Goal: Task Accomplishment & Management: Complete application form

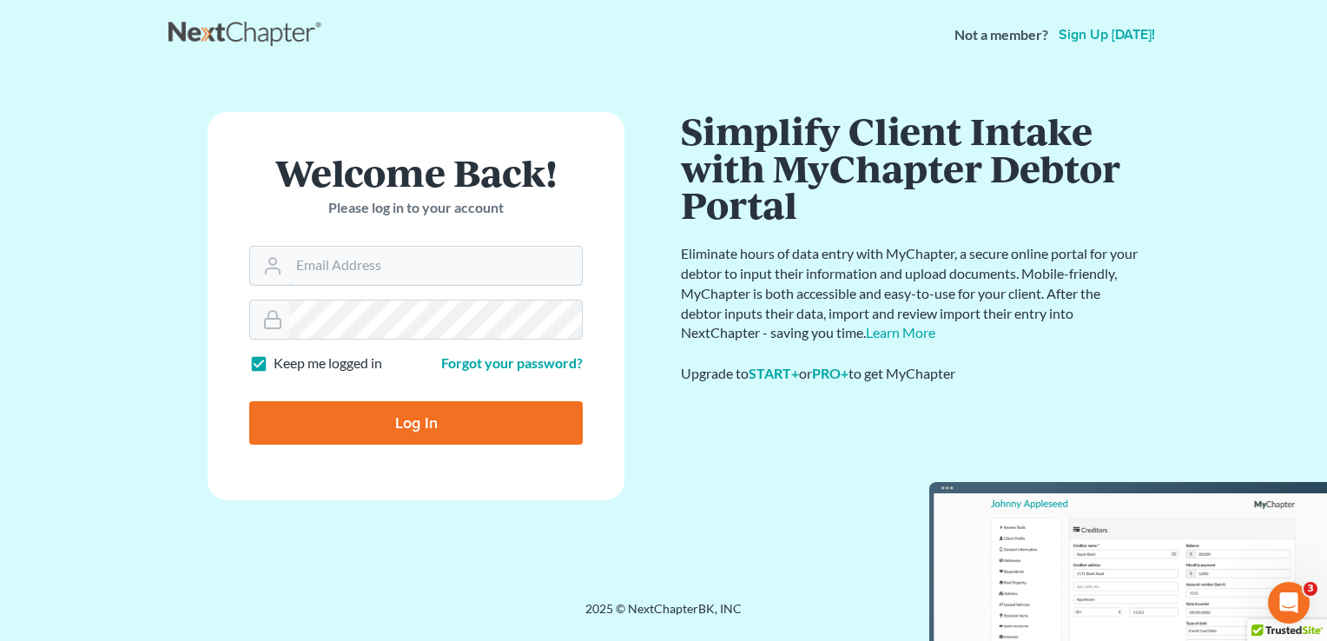
type input "[PERSON_NAME][EMAIL_ADDRESS][DOMAIN_NAME]"
click at [425, 428] on input "Log In" at bounding box center [415, 422] width 333 height 43
type input "Thinking..."
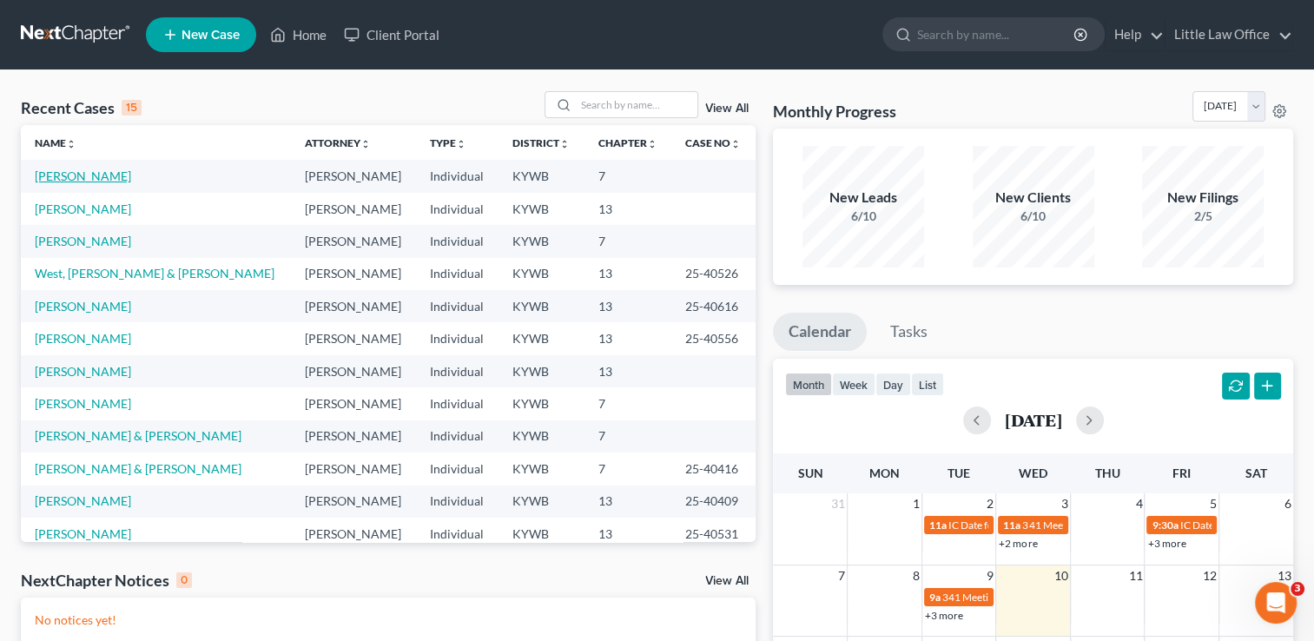
click at [80, 177] on link "[PERSON_NAME]" at bounding box center [83, 175] width 96 height 15
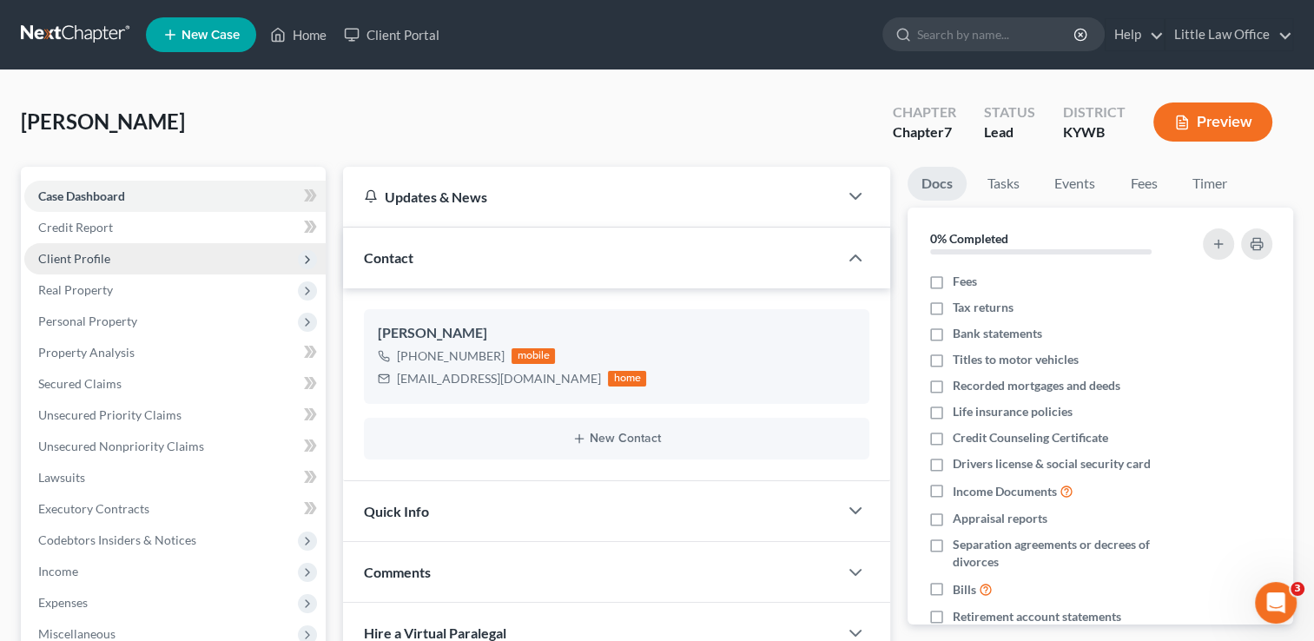
click at [109, 260] on span "Client Profile" at bounding box center [174, 258] width 301 height 31
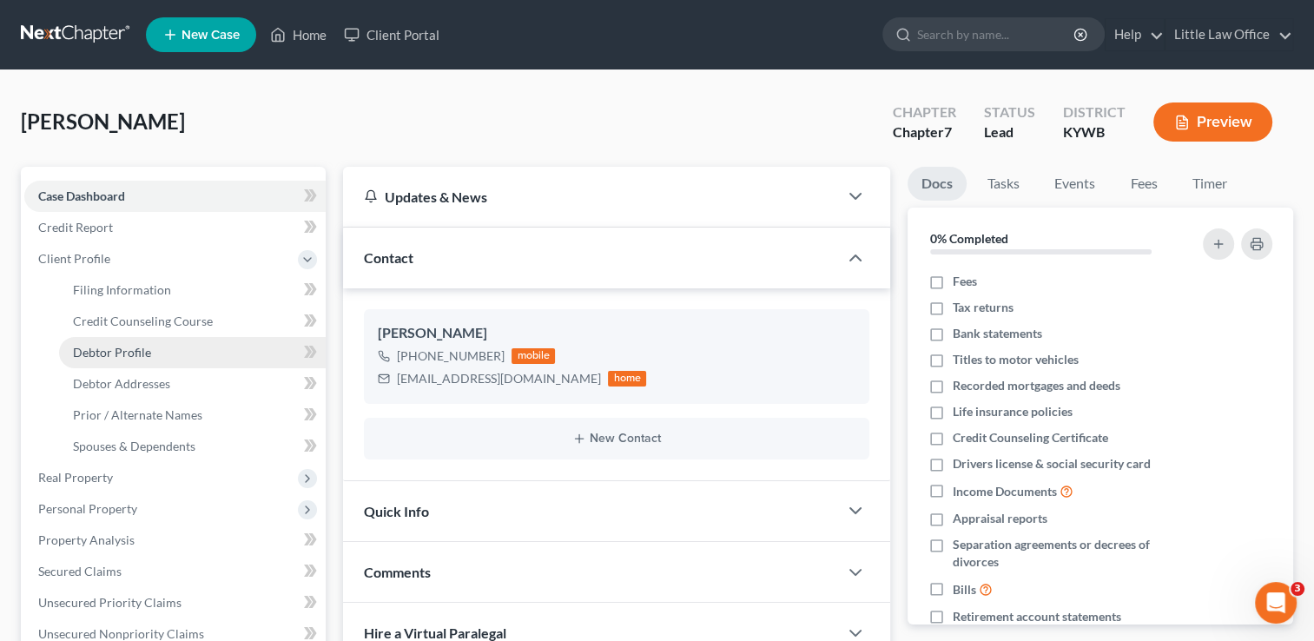
click at [153, 365] on link "Debtor Profile" at bounding box center [192, 352] width 267 height 31
select select "0"
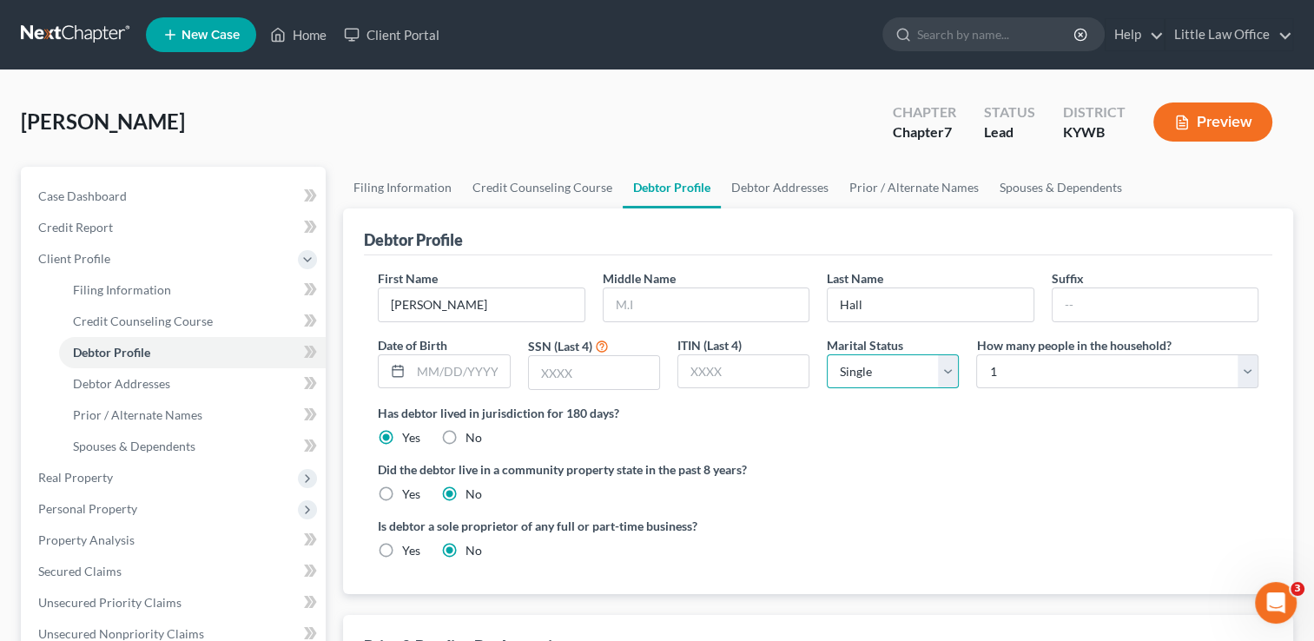
click at [876, 377] on select "Select Single Married Separated Divorced Widowed" at bounding box center [893, 371] width 132 height 35
select select "1"
click at [827, 354] on select "Select Single Married Separated Divorced Widowed" at bounding box center [893, 371] width 132 height 35
click at [178, 288] on link "Filing Information" at bounding box center [192, 289] width 267 height 31
select select "1"
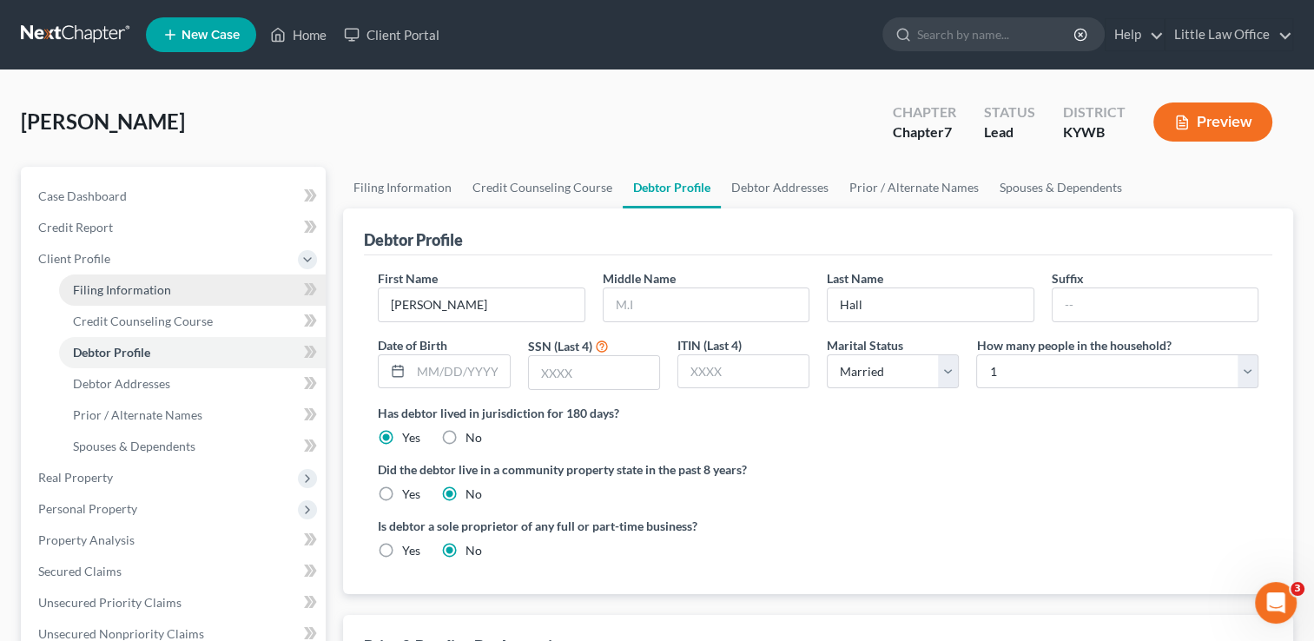
select select "0"
select select "33"
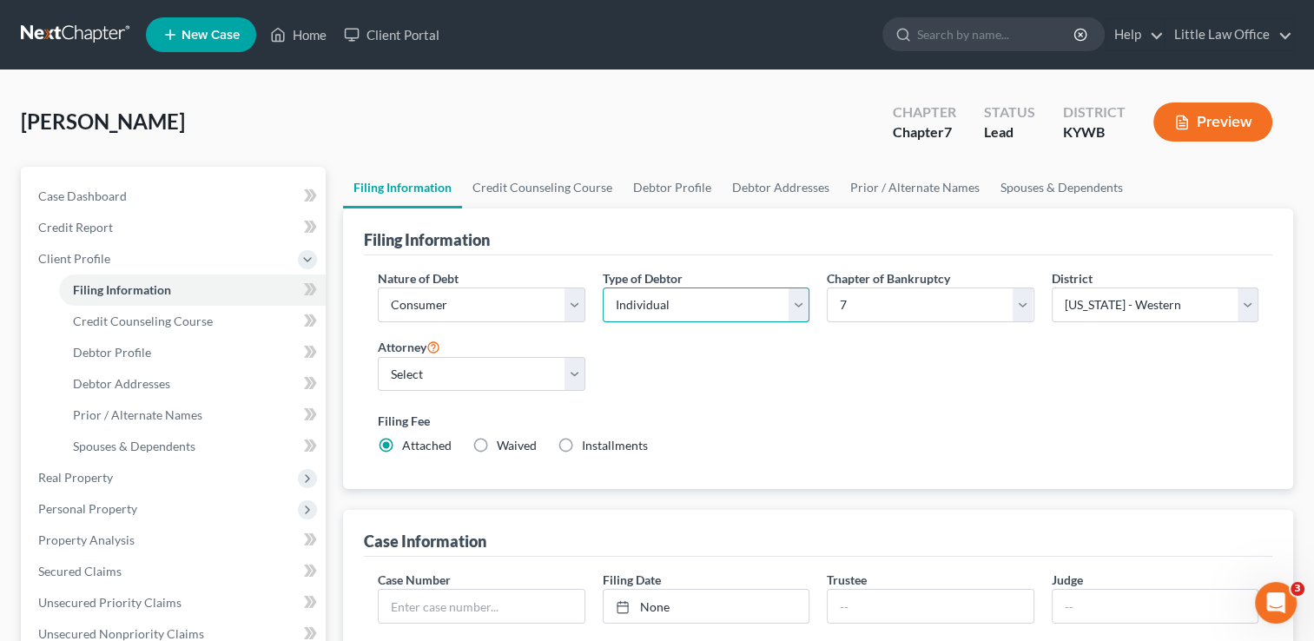
click at [716, 298] on select "Select Individual Joint" at bounding box center [706, 304] width 207 height 35
select select "1"
click at [603, 287] on select "Select Individual Joint" at bounding box center [706, 304] width 207 height 35
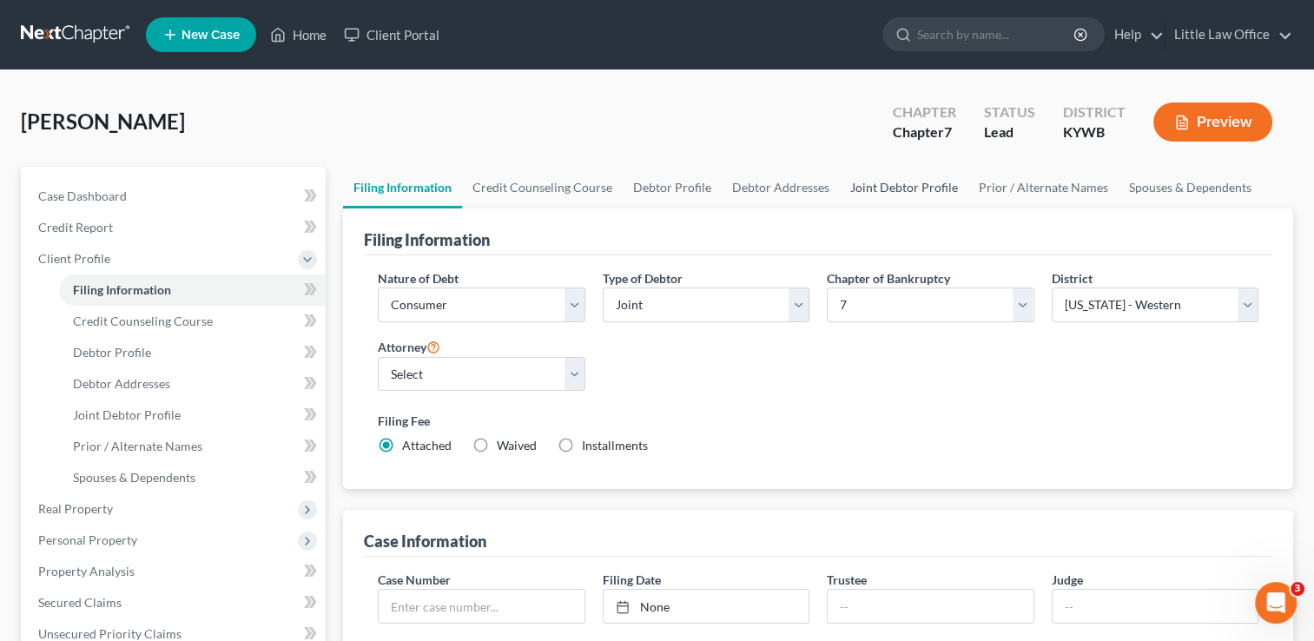
click at [884, 200] on link "Joint Debtor Profile" at bounding box center [904, 188] width 129 height 42
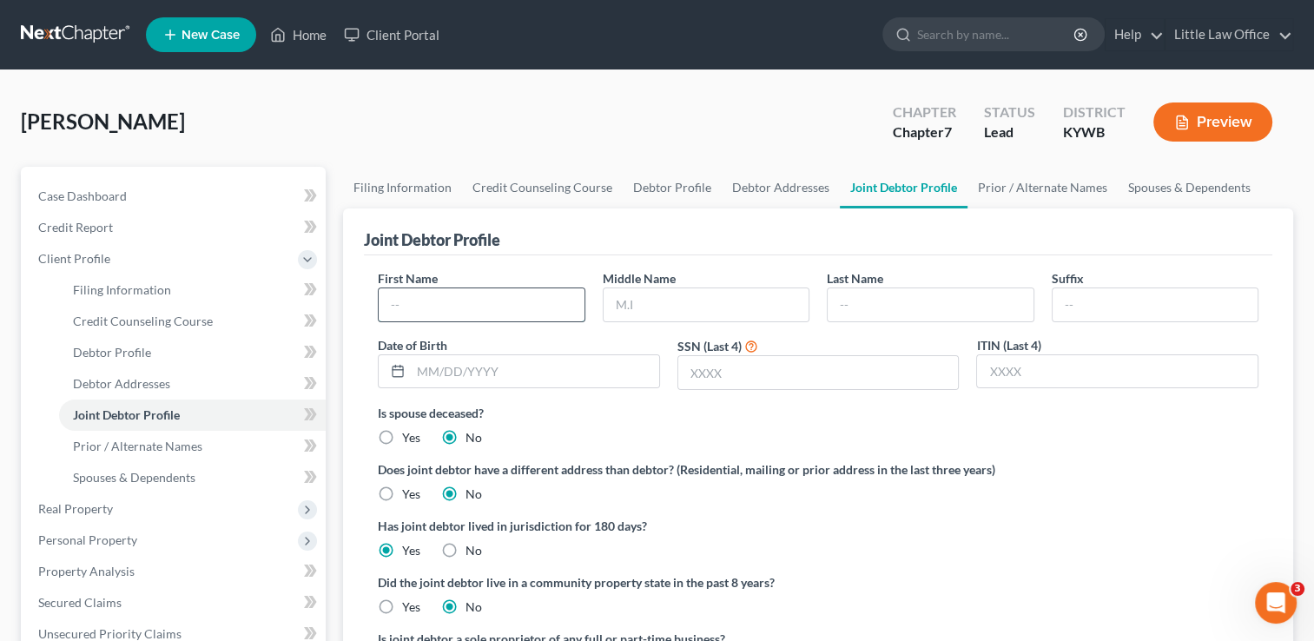
click at [454, 296] on input "text" at bounding box center [481, 304] width 205 height 33
type input "[PERSON_NAME]"
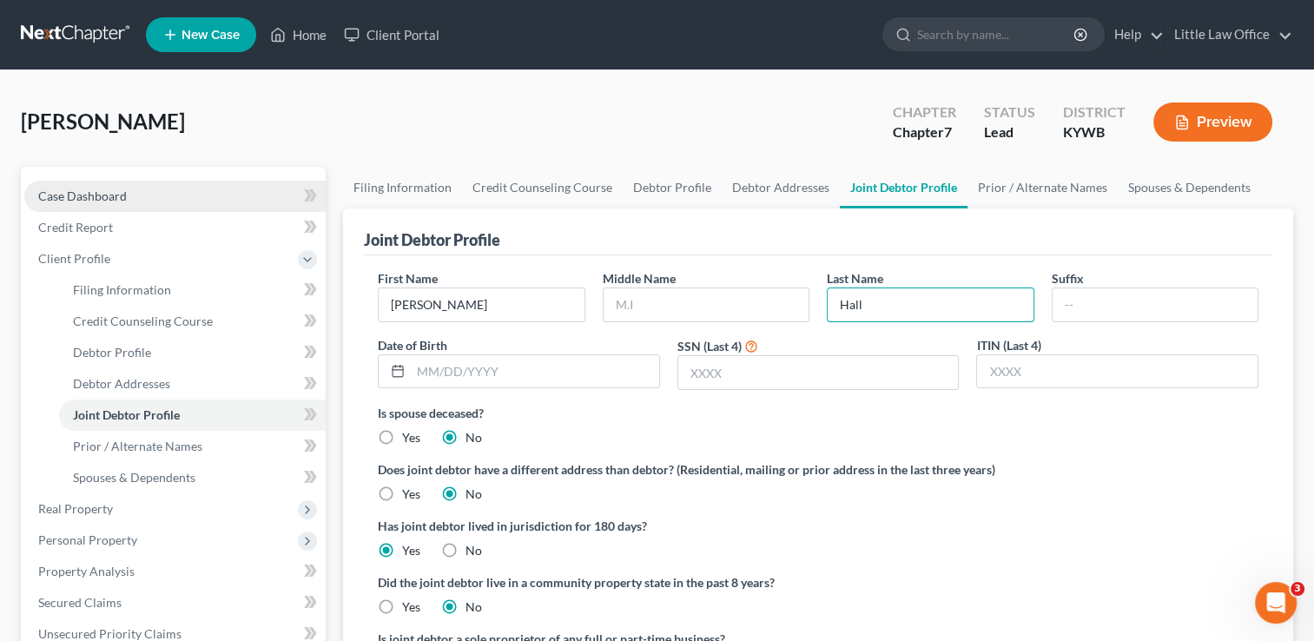
type input "Hall"
click at [149, 206] on link "Case Dashboard" at bounding box center [174, 196] width 301 height 31
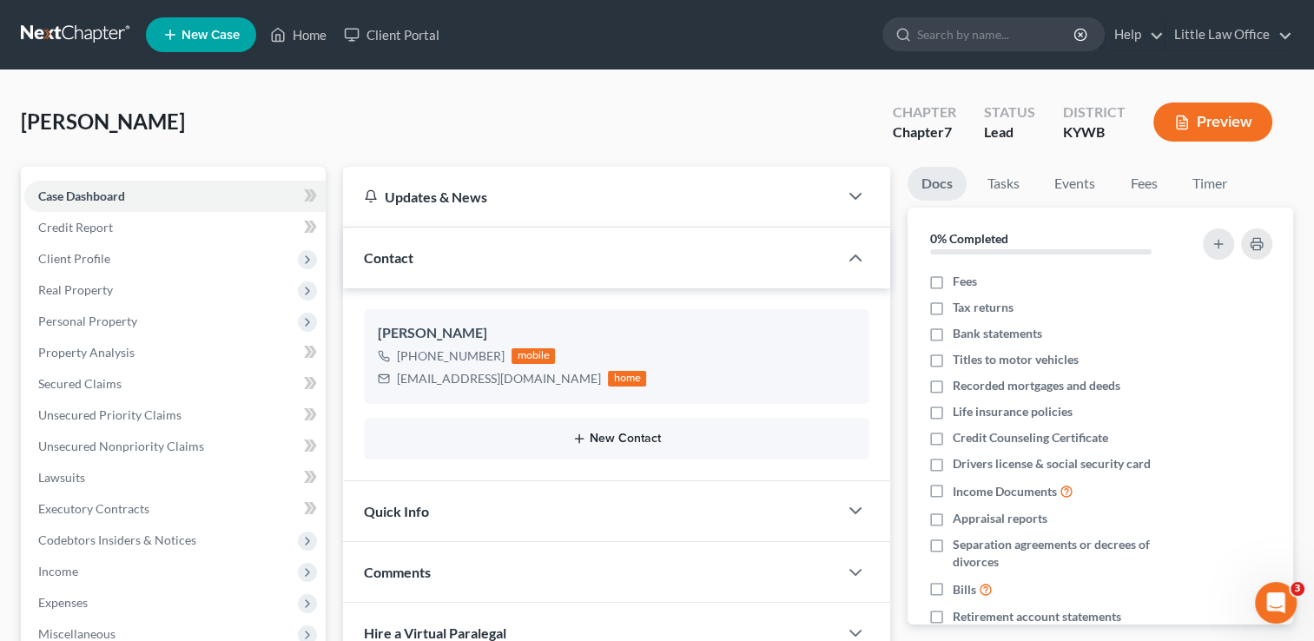
click at [636, 441] on button "New Contact" at bounding box center [617, 439] width 478 height 14
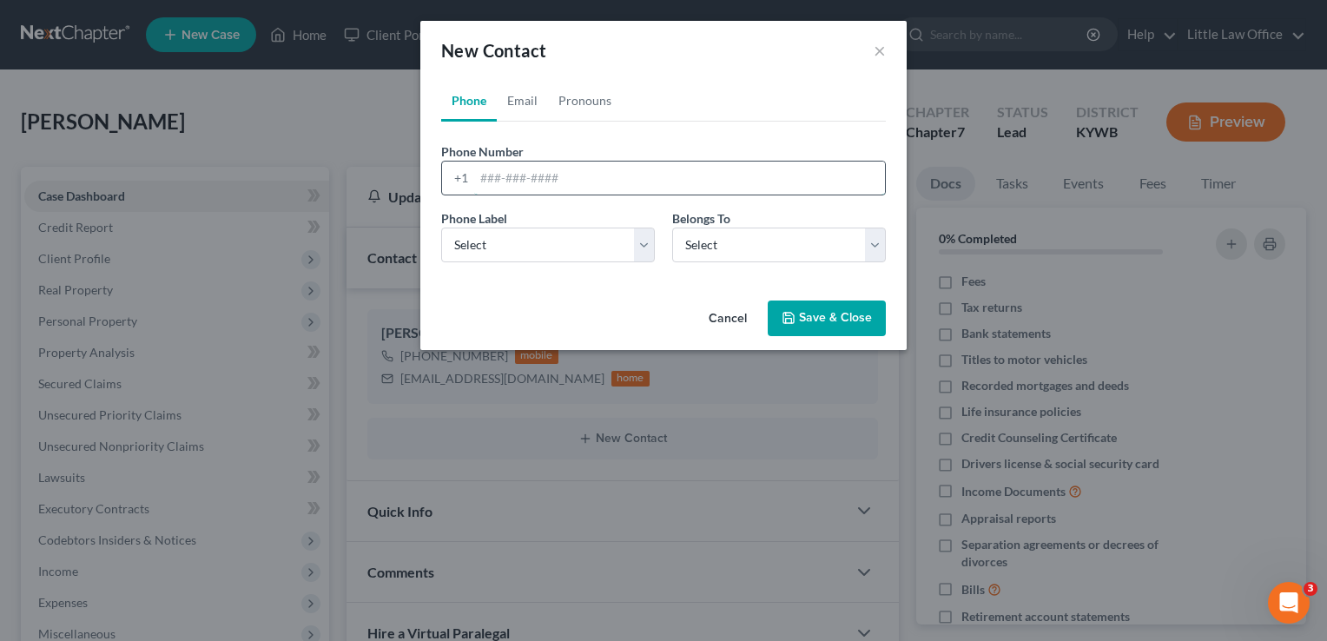
click at [516, 171] on input "tel" at bounding box center [679, 178] width 411 height 33
type input "2707249195"
select select "0"
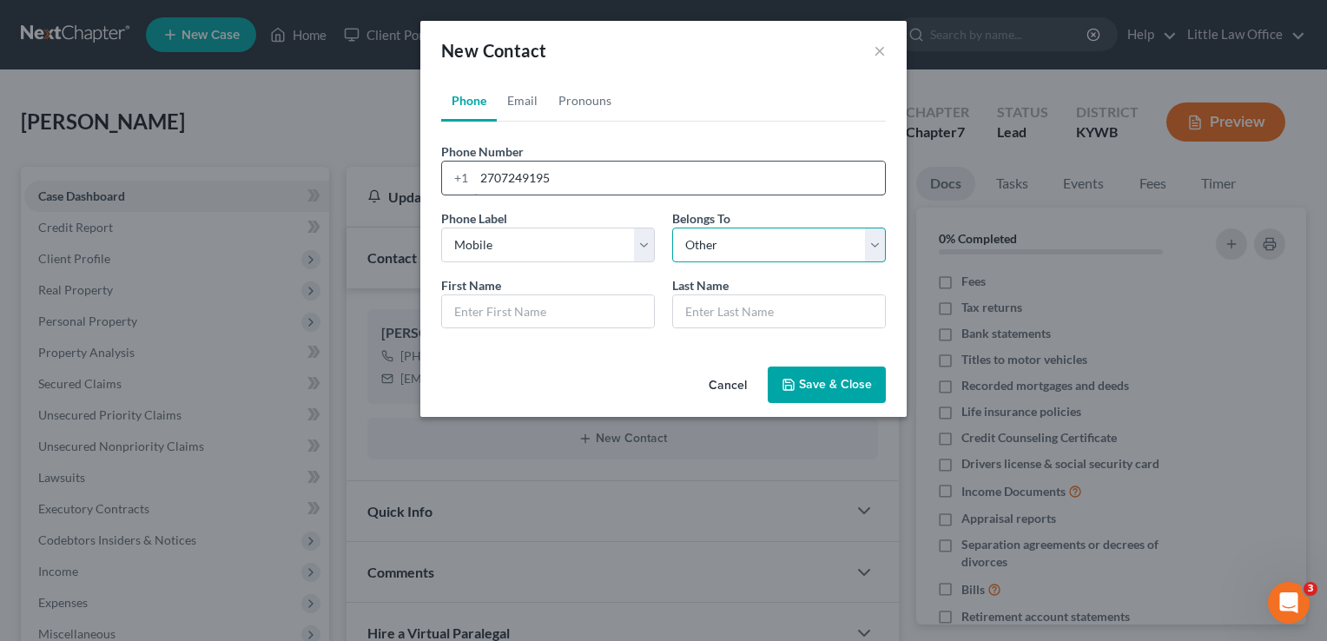
select select "1"
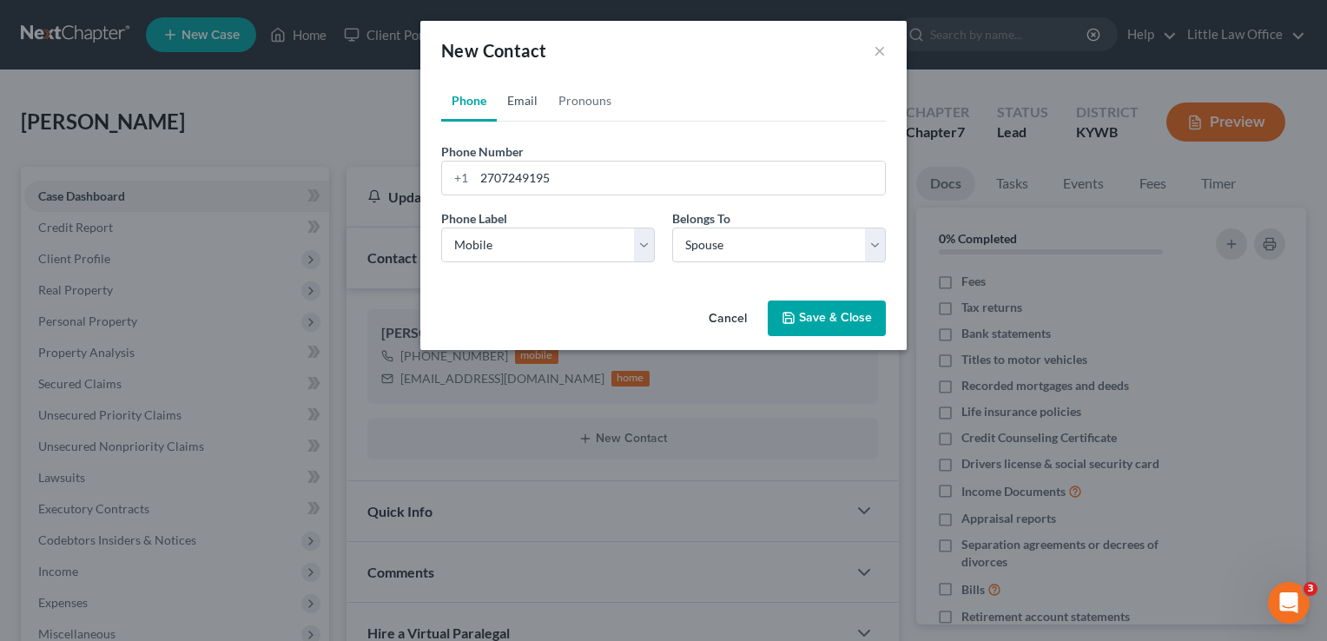
click at [528, 103] on link "Email" at bounding box center [522, 101] width 51 height 42
click at [518, 181] on input "email" at bounding box center [679, 178] width 411 height 33
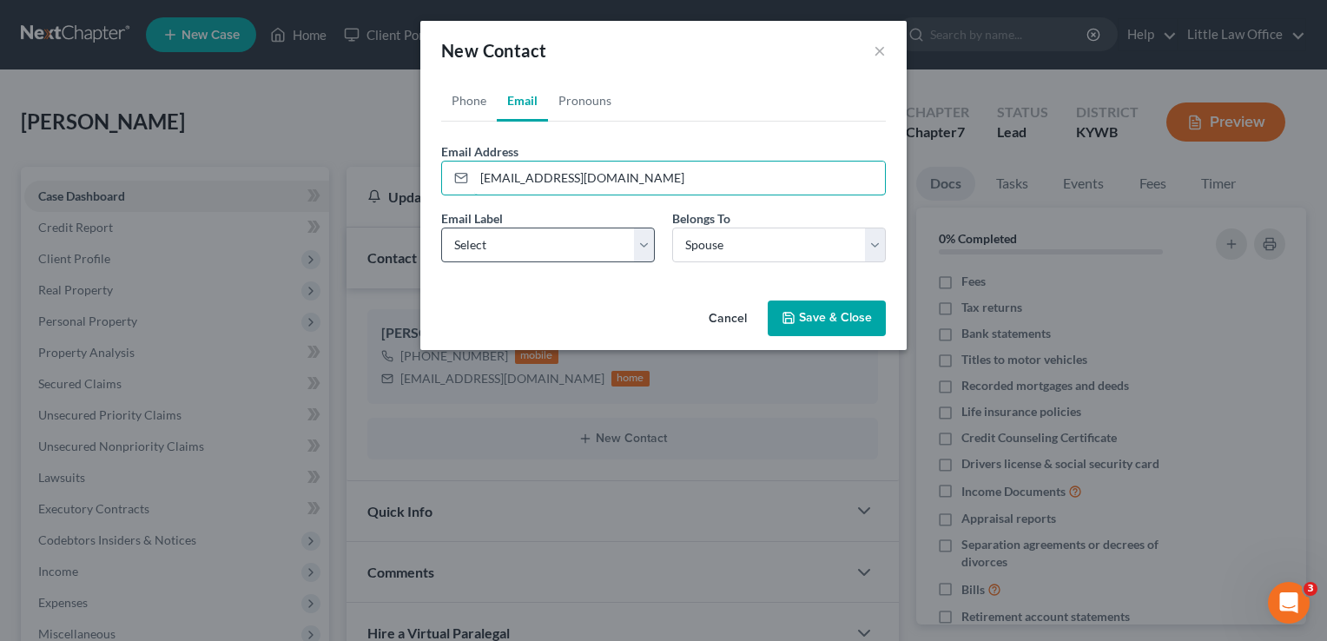
type input "[EMAIL_ADDRESS][DOMAIN_NAME]"
click at [532, 245] on select "Select Home Work Other" at bounding box center [548, 245] width 214 height 35
select select "0"
click at [441, 228] on select "Select Home Work Other" at bounding box center [548, 245] width 214 height 35
click at [848, 311] on button "Save & Close" at bounding box center [827, 318] width 118 height 36
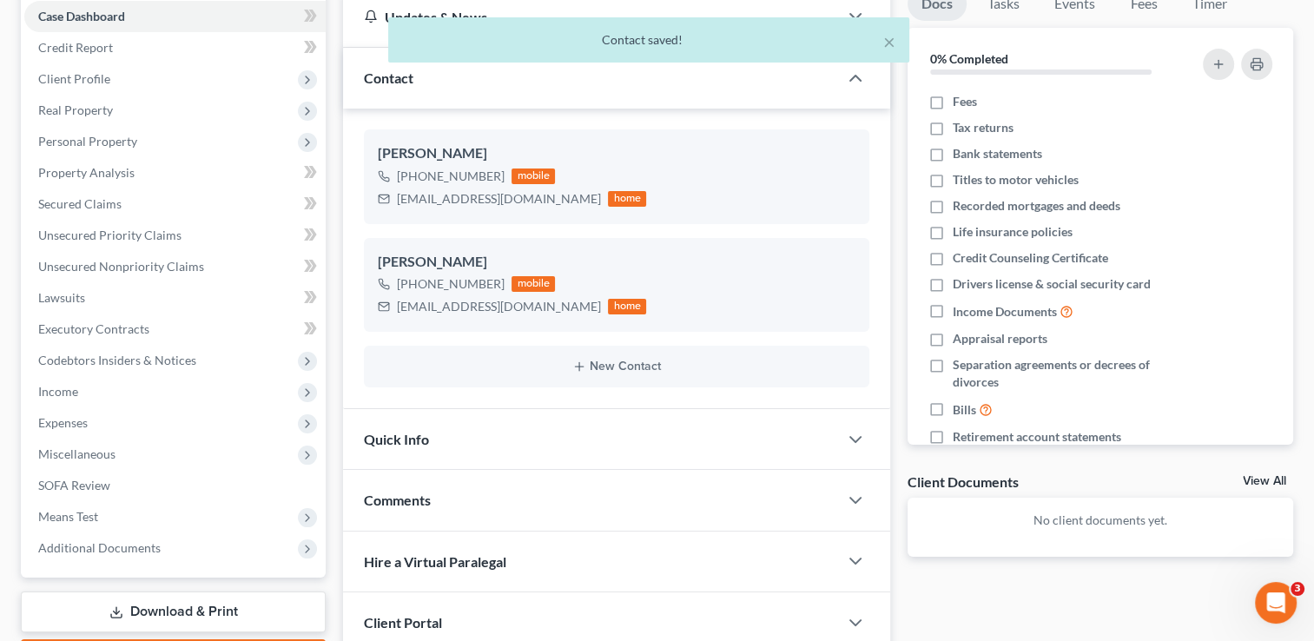
scroll to position [203, 0]
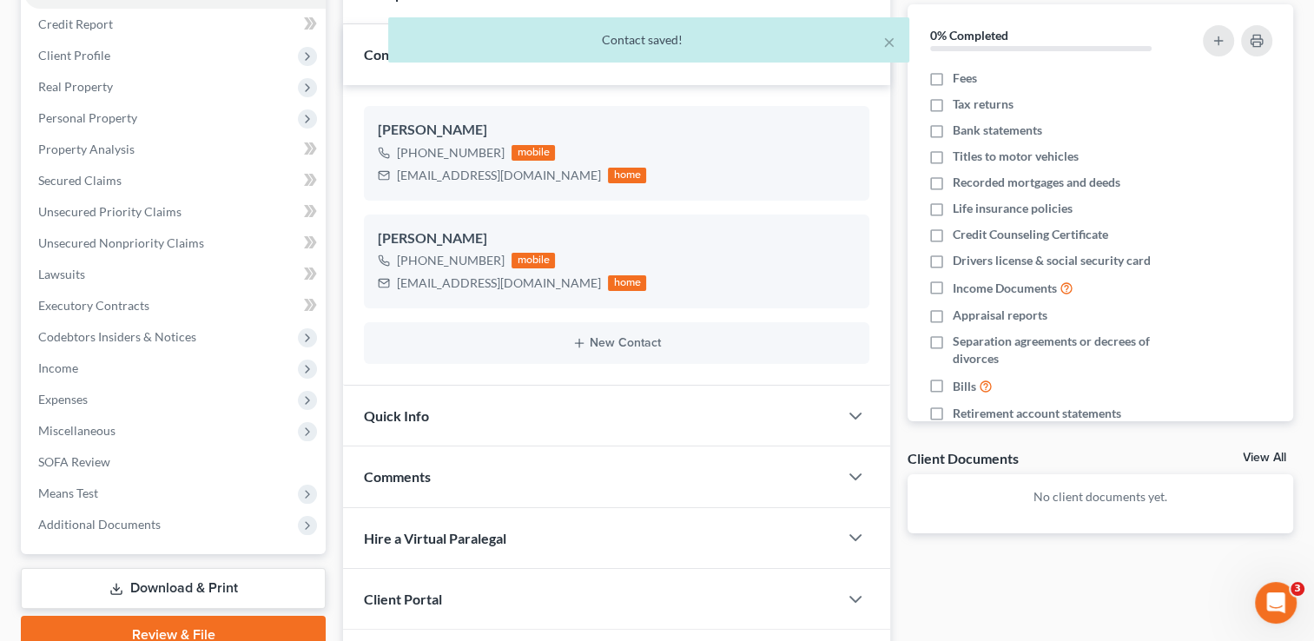
click at [497, 399] on div "Quick Info" at bounding box center [590, 416] width 495 height 60
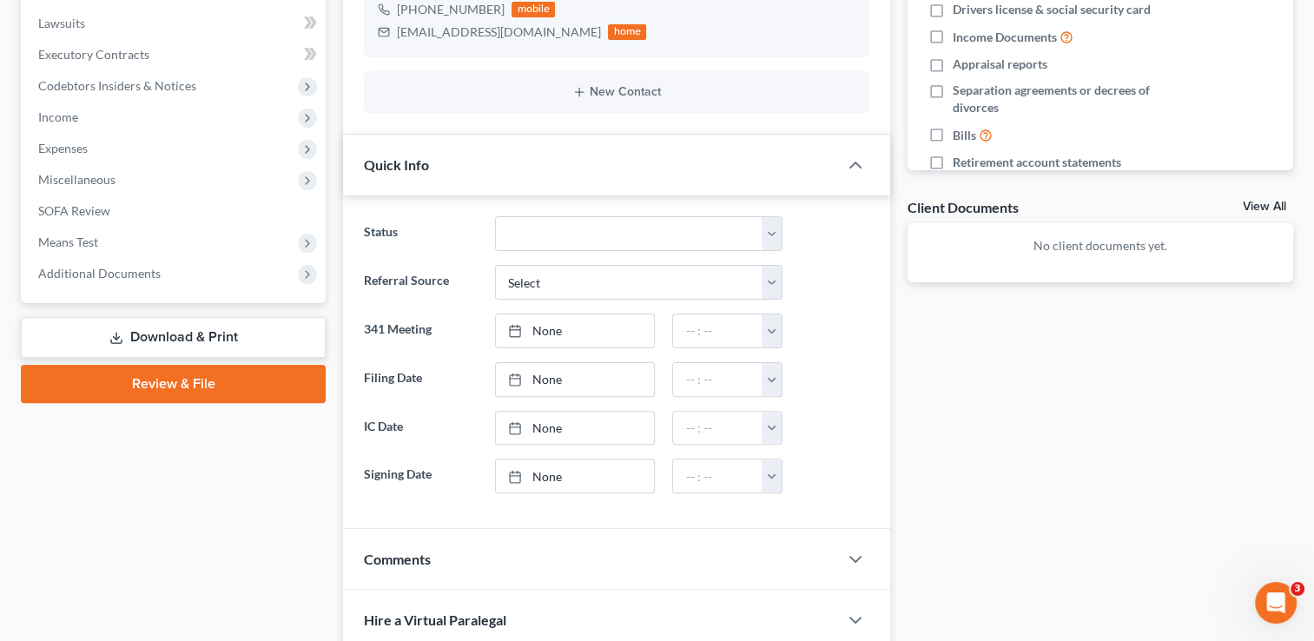
scroll to position [455, 0]
click at [544, 425] on link "None" at bounding box center [575, 427] width 159 height 33
type input "[DATE]"
click at [768, 429] on button "button" at bounding box center [771, 427] width 19 height 33
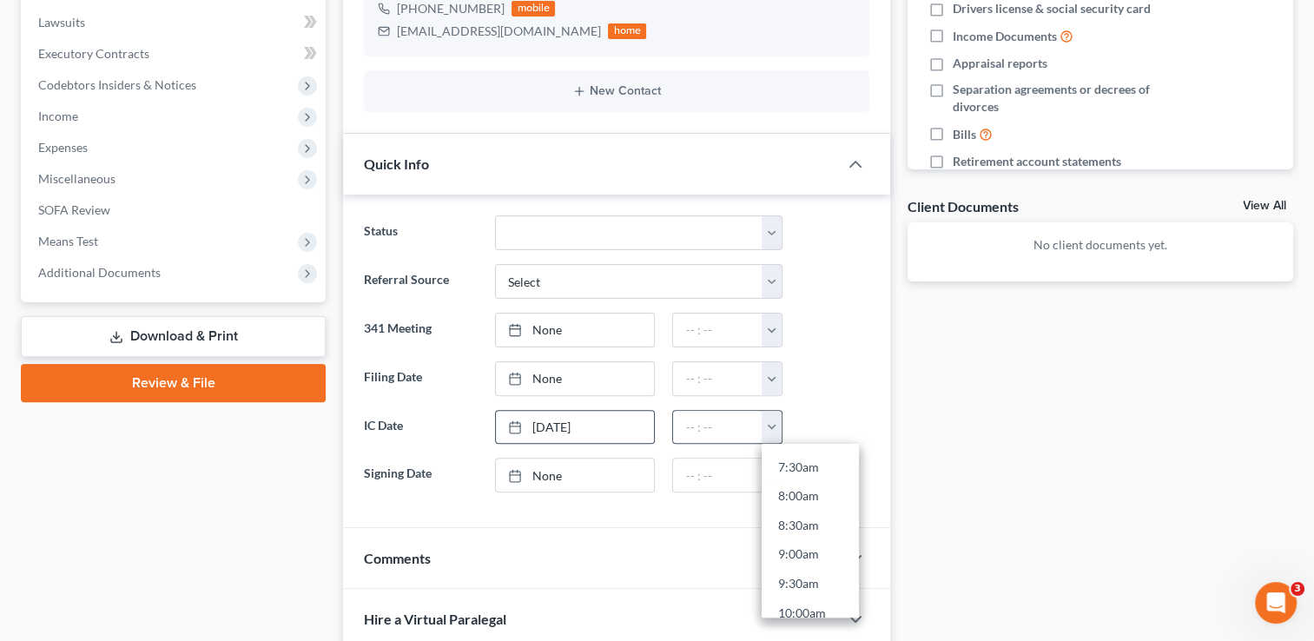
scroll to position [462, 0]
click at [805, 523] on link "9:00am" at bounding box center [810, 528] width 97 height 30
type input "9:00am"
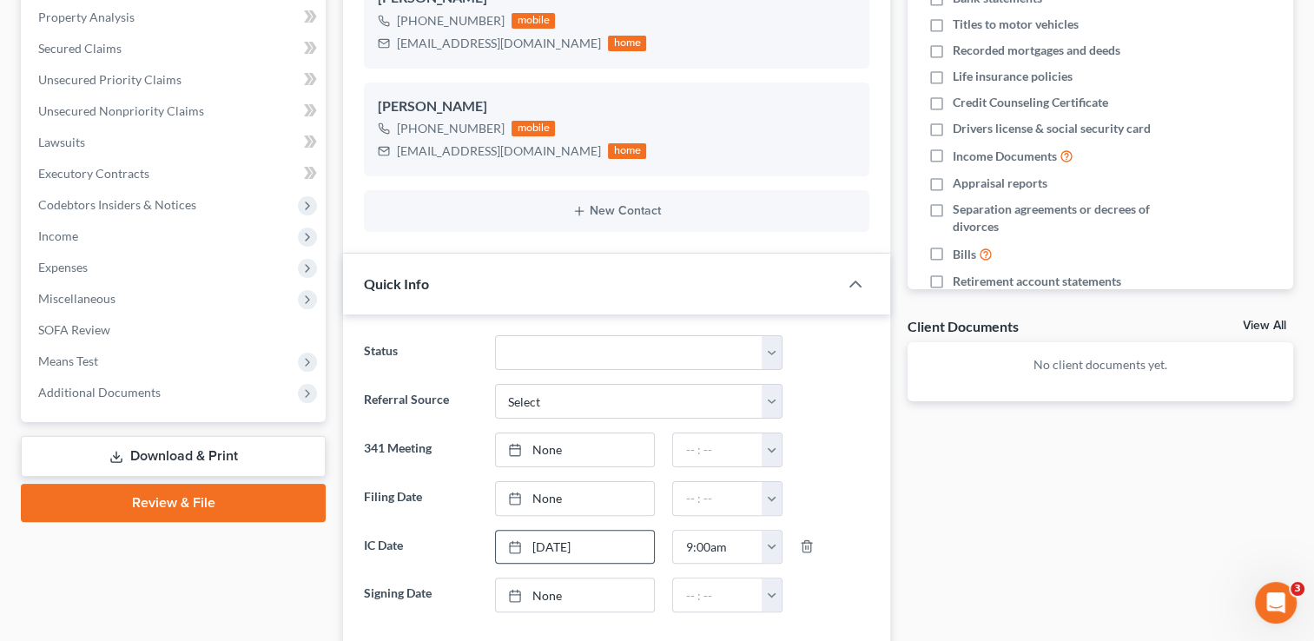
scroll to position [310, 0]
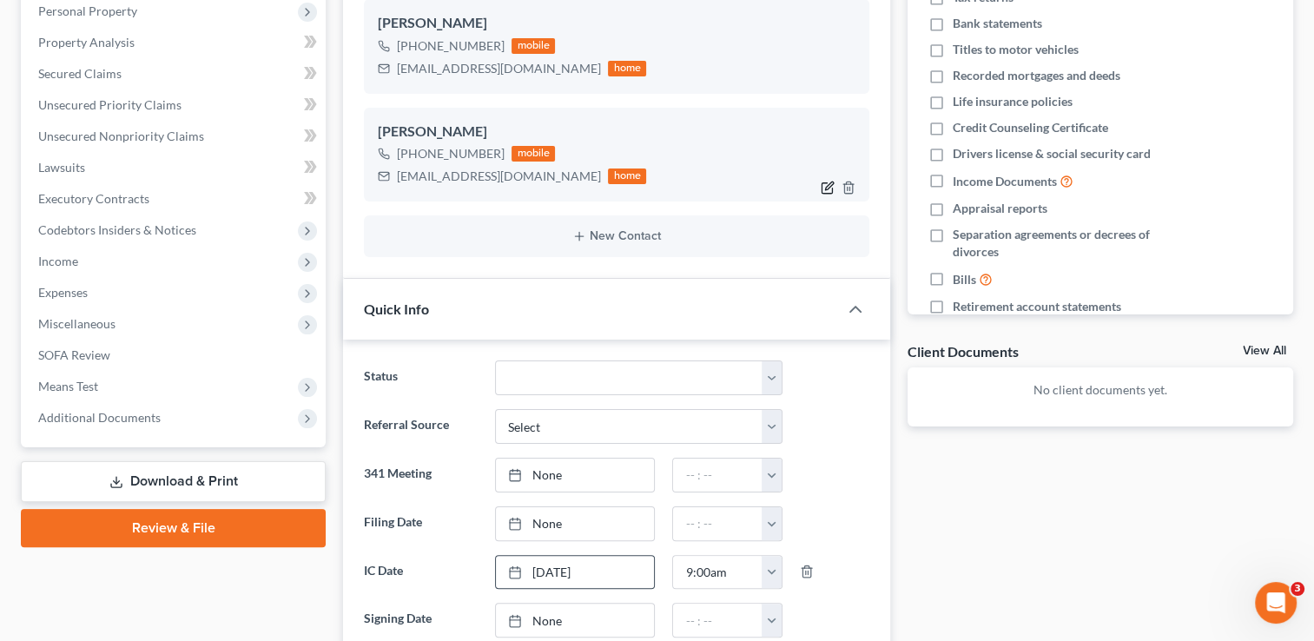
click at [827, 184] on icon "button" at bounding box center [829, 185] width 8 height 8
select select "0"
select select "1"
select select "0"
select select "1"
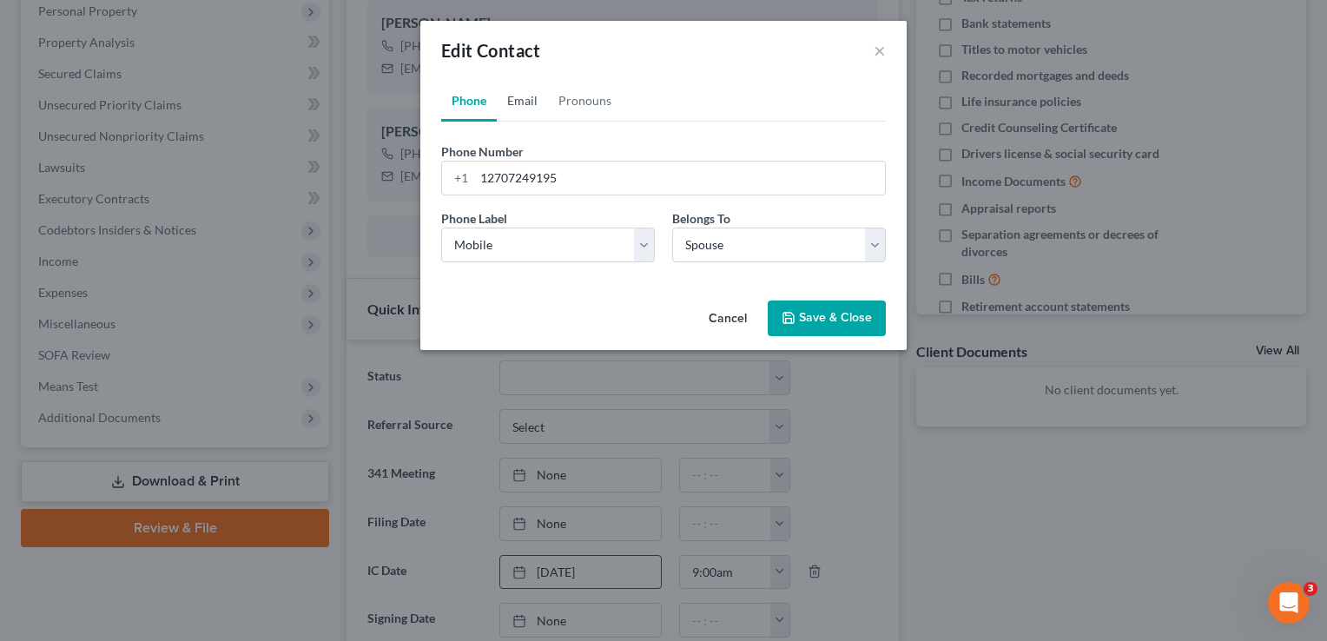
click at [524, 110] on link "Email" at bounding box center [522, 101] width 51 height 42
click at [483, 179] on input "[EMAIL_ADDRESS][DOMAIN_NAME]" at bounding box center [679, 178] width 411 height 33
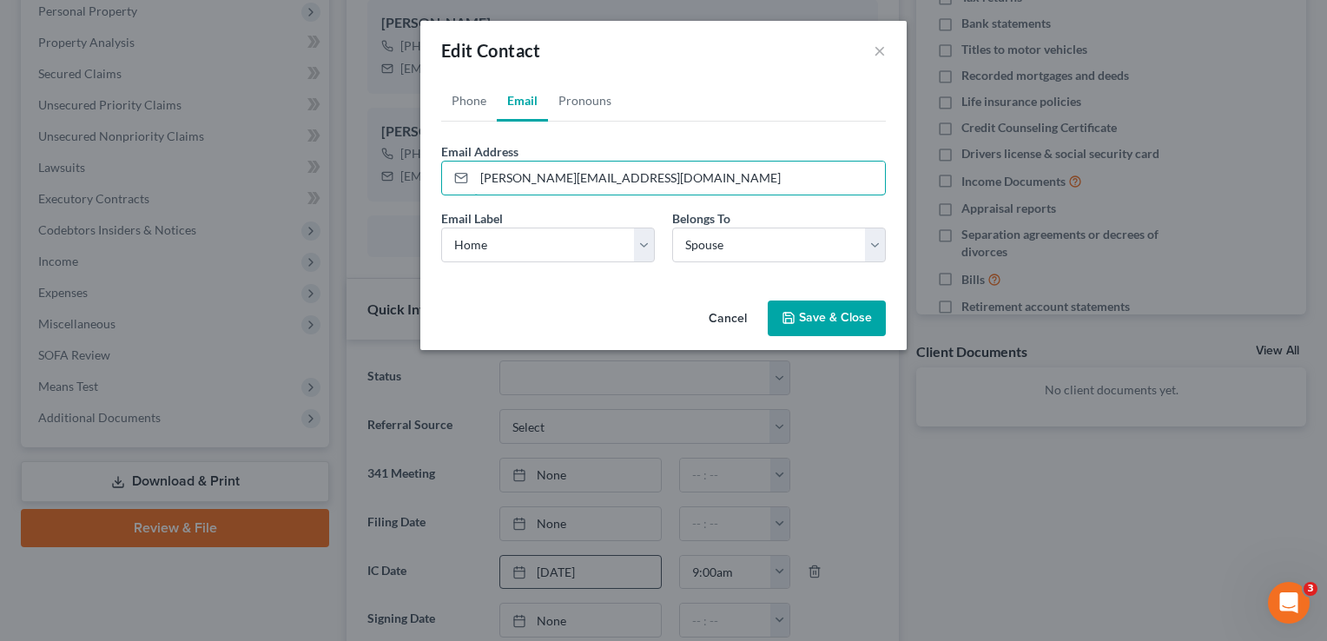
type input "[PERSON_NAME][EMAIL_ADDRESS][DOMAIN_NAME]"
click at [829, 314] on button "Save & Close" at bounding box center [827, 318] width 118 height 36
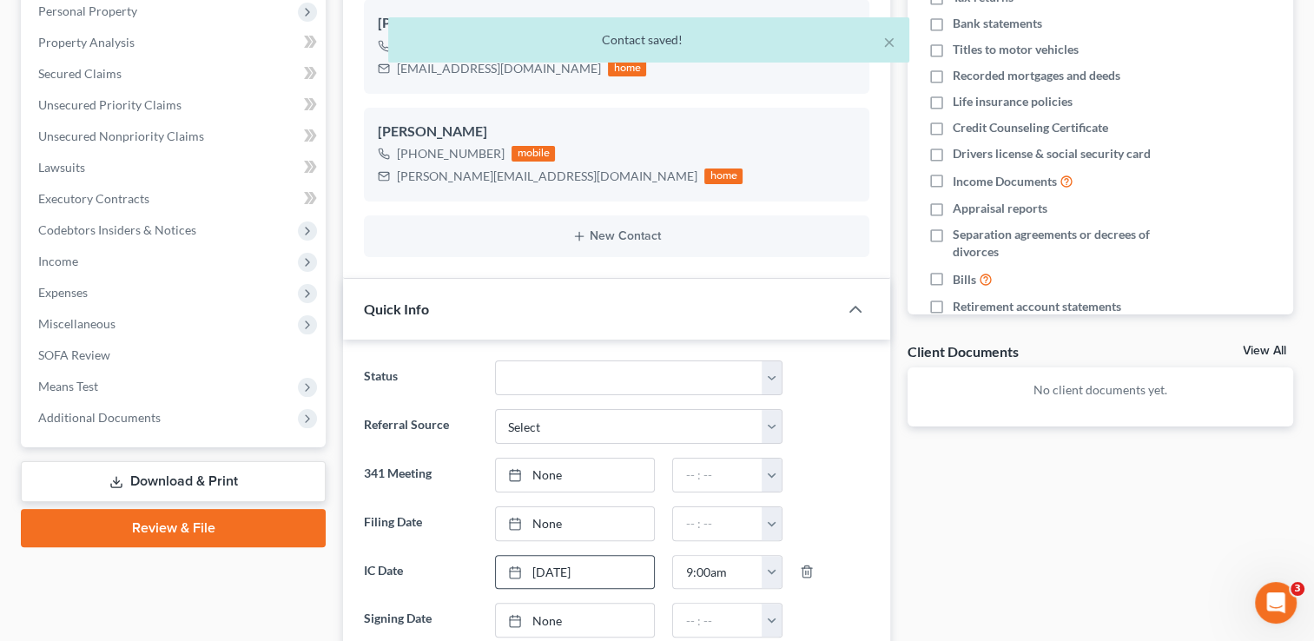
scroll to position [648, 0]
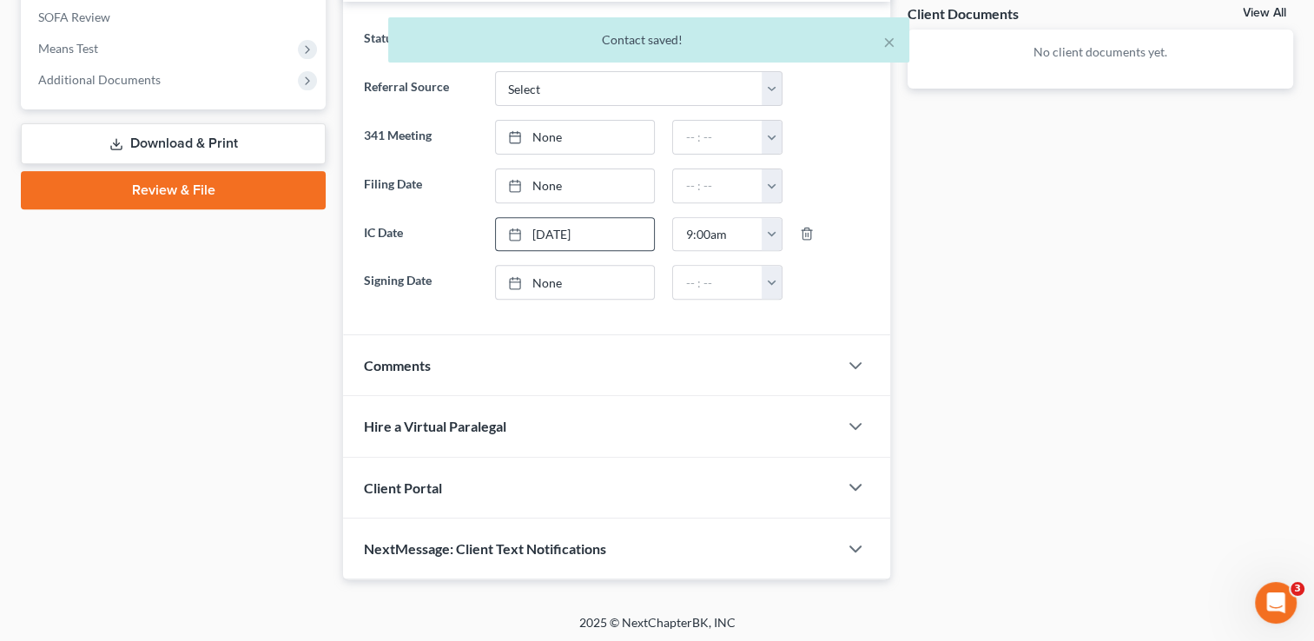
click at [452, 562] on div "NextMessage: Client Text Notifications" at bounding box center [590, 548] width 495 height 60
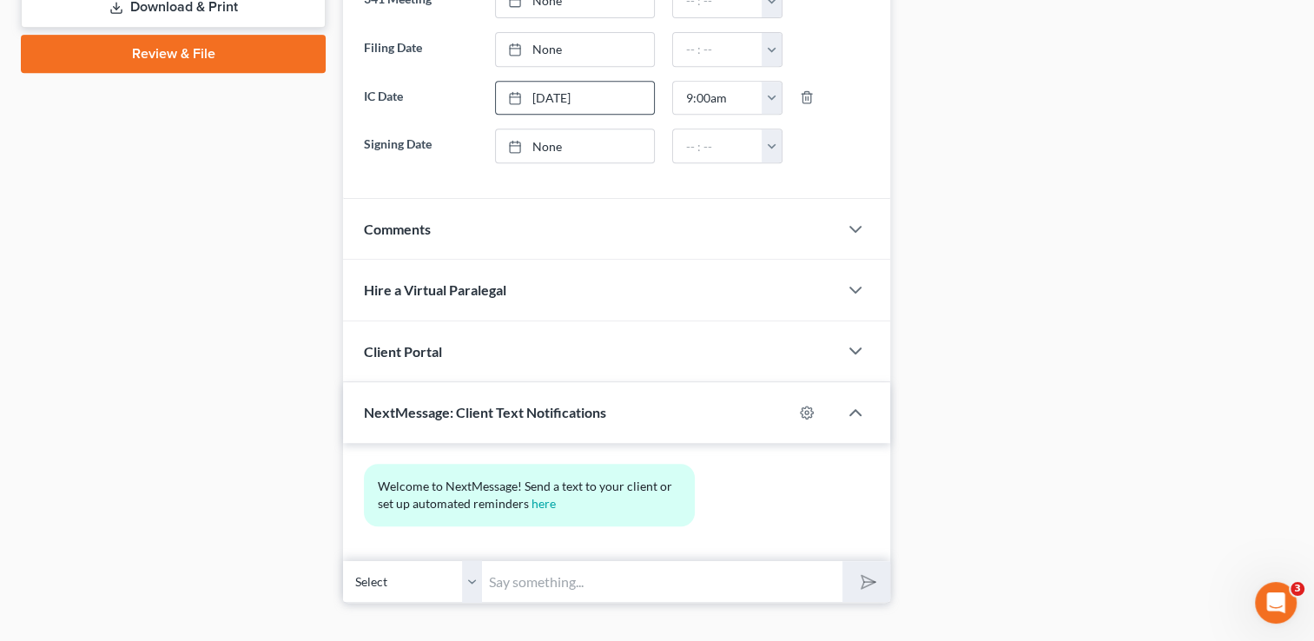
scroll to position [807, 0]
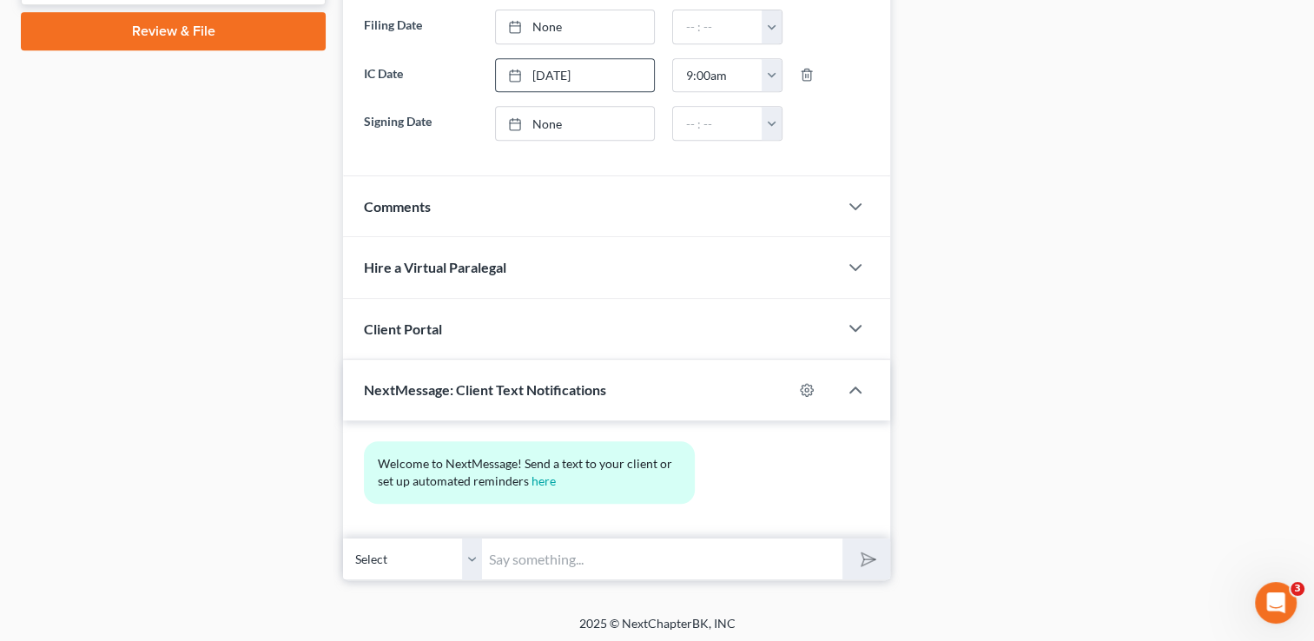
click at [626, 547] on input "text" at bounding box center [662, 559] width 360 height 43
type input "This is [PERSON_NAME] from [PERSON_NAME] Office."
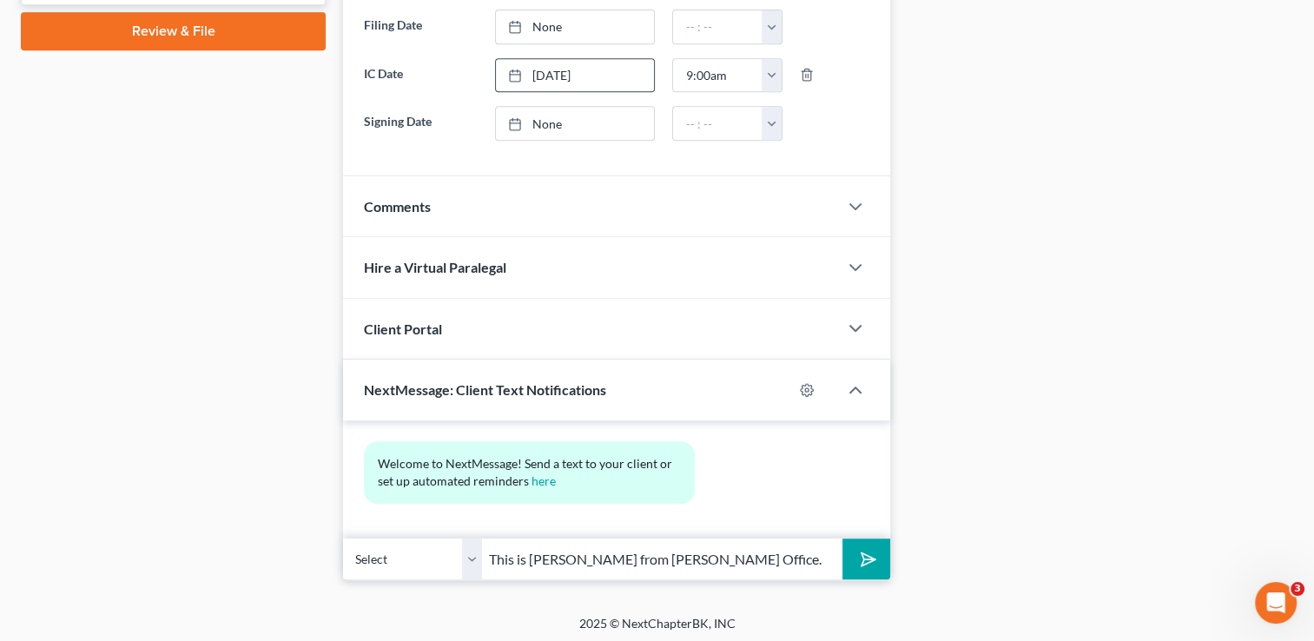
click at [867, 557] on polygon "submit" at bounding box center [864, 559] width 21 height 21
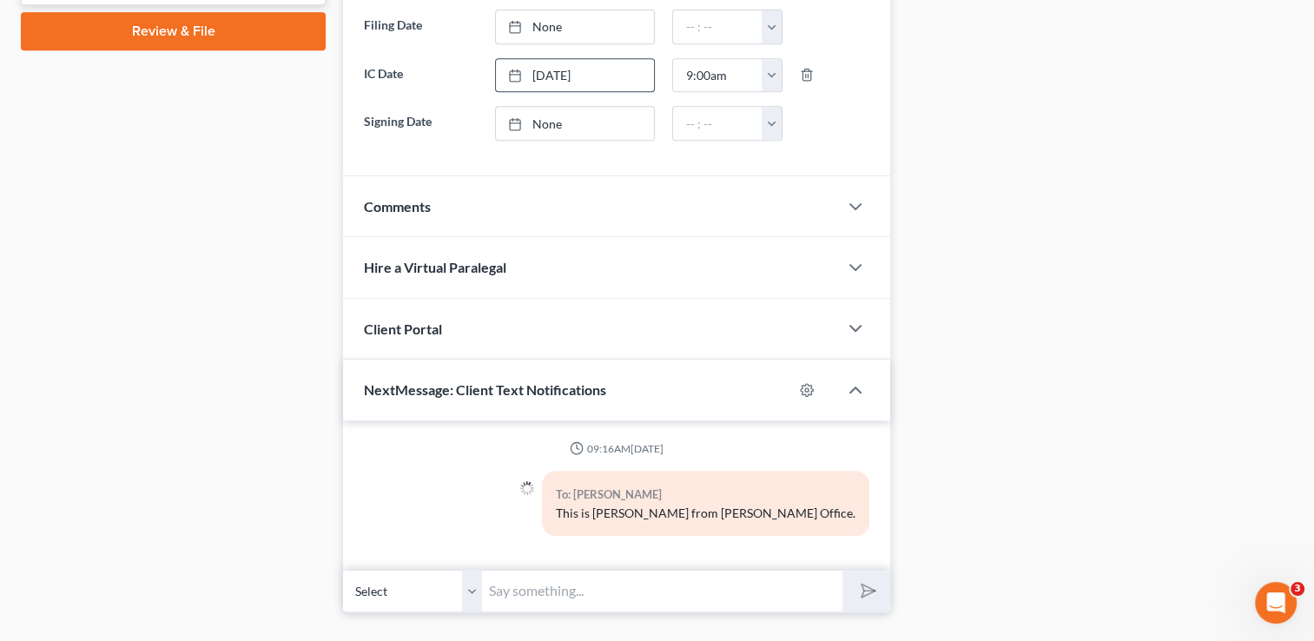
click at [630, 571] on input "text" at bounding box center [662, 591] width 360 height 43
type input "t"
type input "This is [PERSON_NAME] from [PERSON_NAME] Office."
click at [478, 594] on select "Select [PHONE_NUMBER] - [PERSON_NAME] [PHONE_NUMBER] - [PERSON_NAME]" at bounding box center [412, 591] width 139 height 43
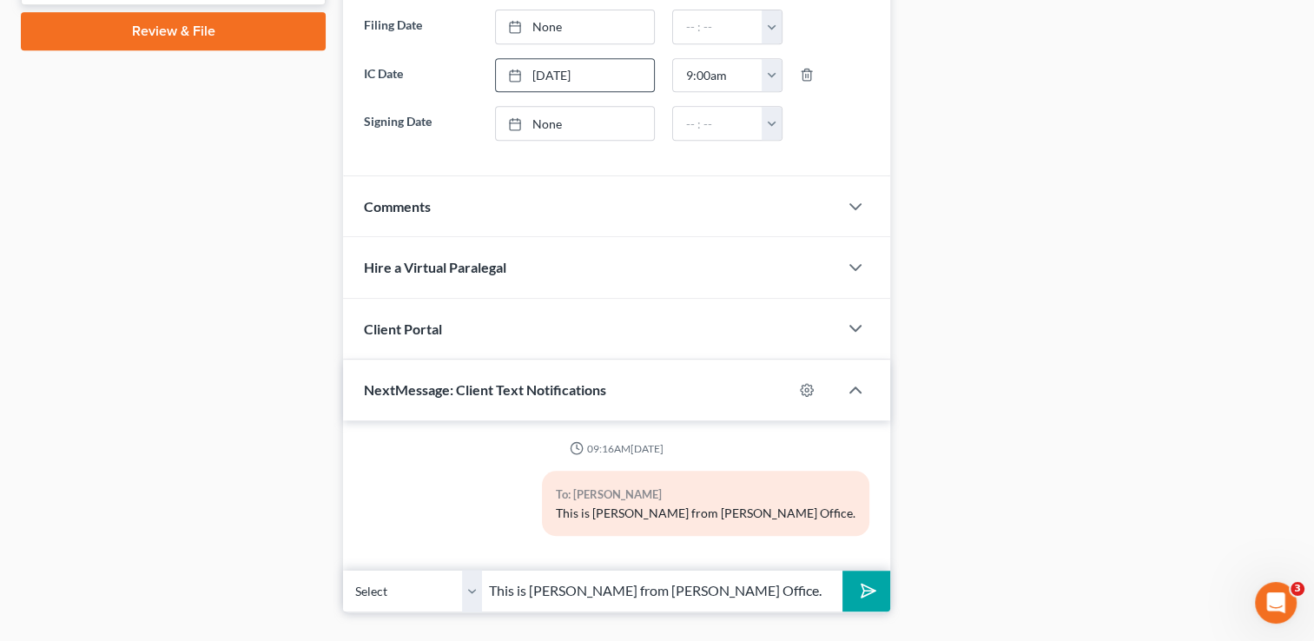
select select "1"
click at [343, 570] on select "Select [PHONE_NUMBER] - [PERSON_NAME] [PHONE_NUMBER] - [PERSON_NAME]" at bounding box center [412, 591] width 139 height 43
click at [878, 597] on button "submit" at bounding box center [866, 591] width 48 height 41
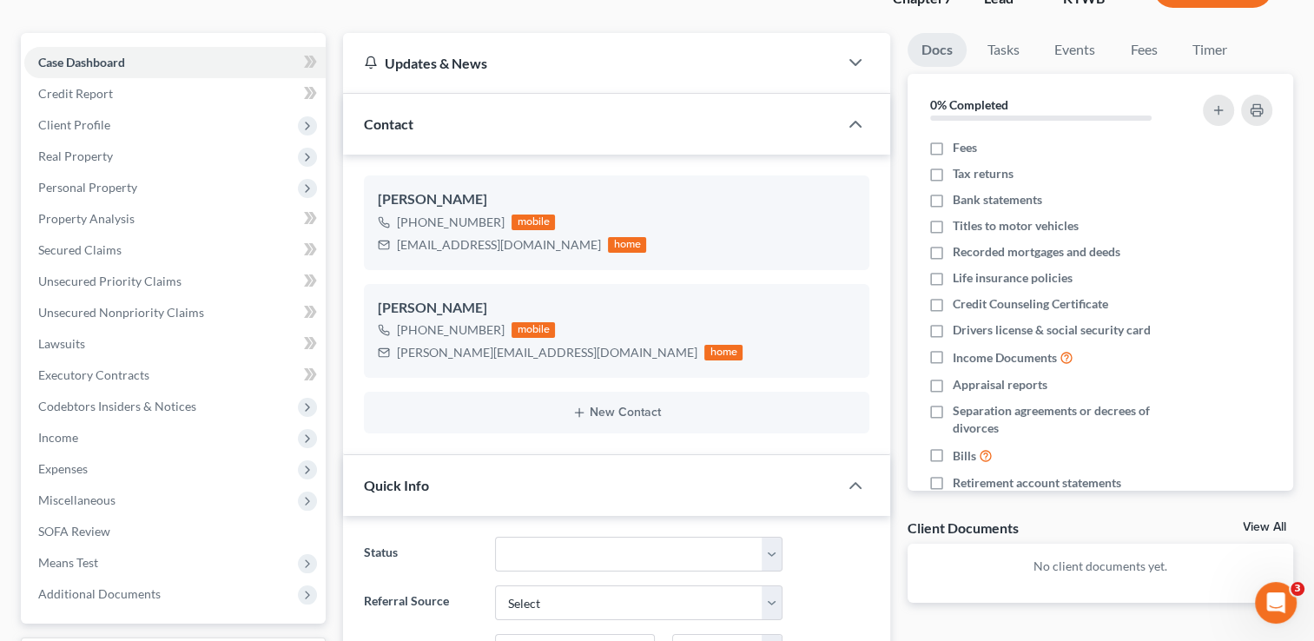
scroll to position [100, 0]
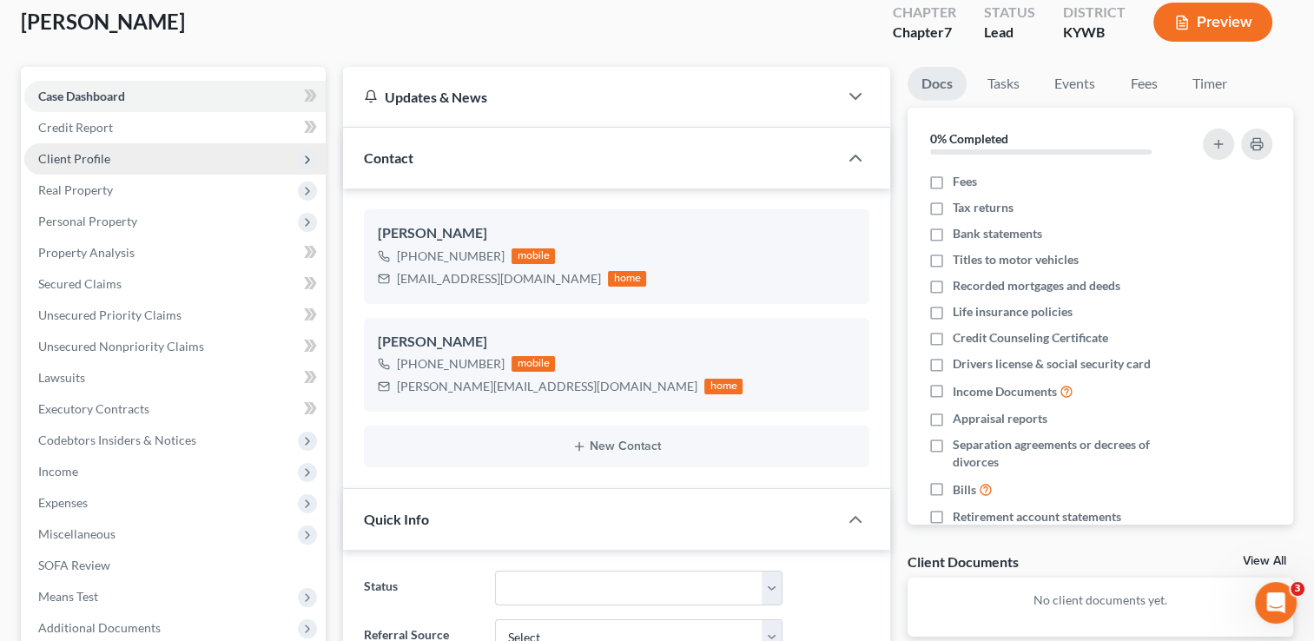
click at [83, 155] on span "Client Profile" at bounding box center [74, 158] width 72 height 15
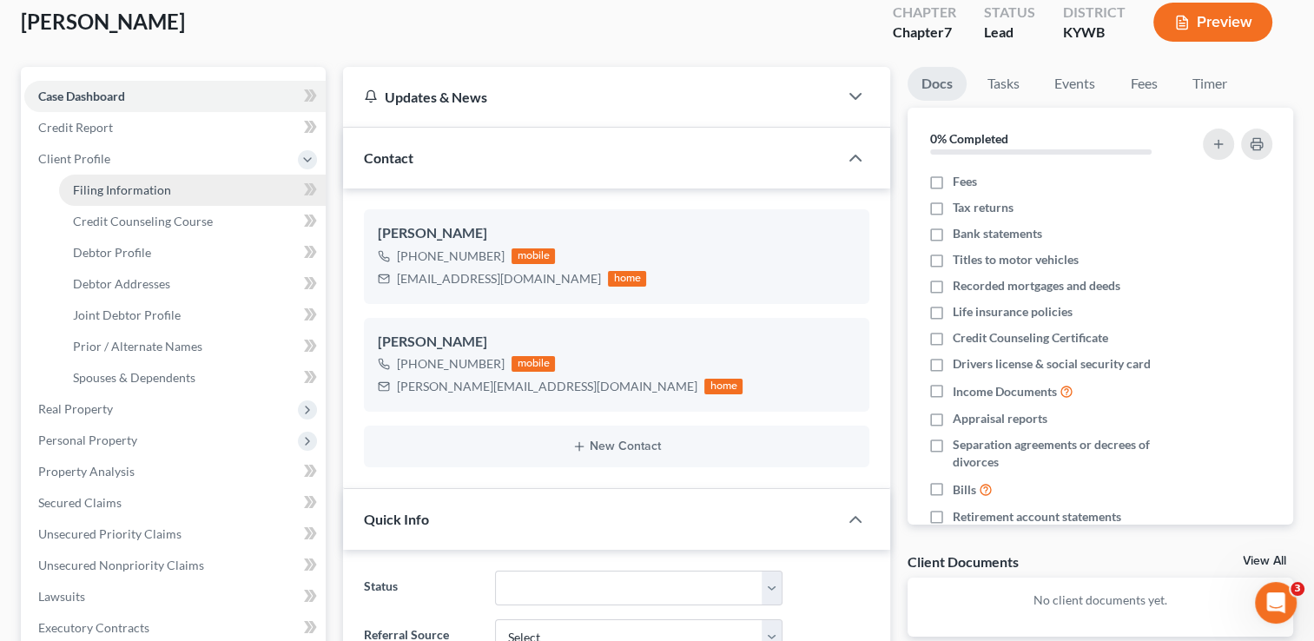
click at [84, 199] on link "Filing Information" at bounding box center [192, 190] width 267 height 31
select select "1"
select select "0"
select select "33"
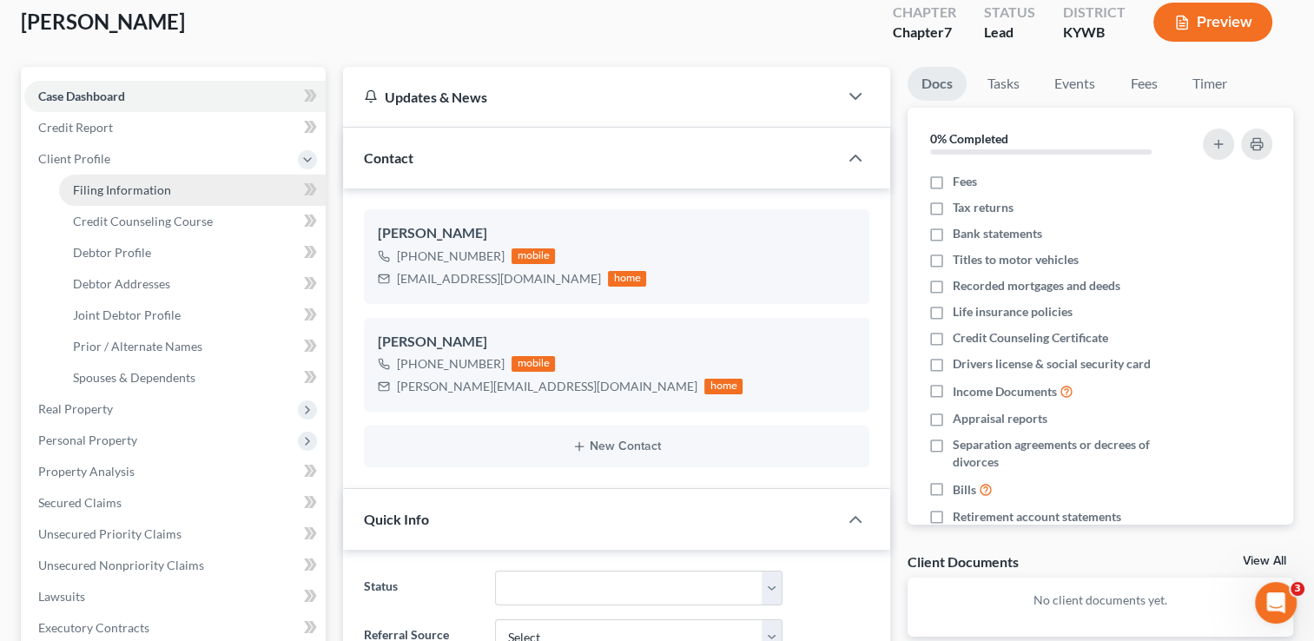
select select "0"
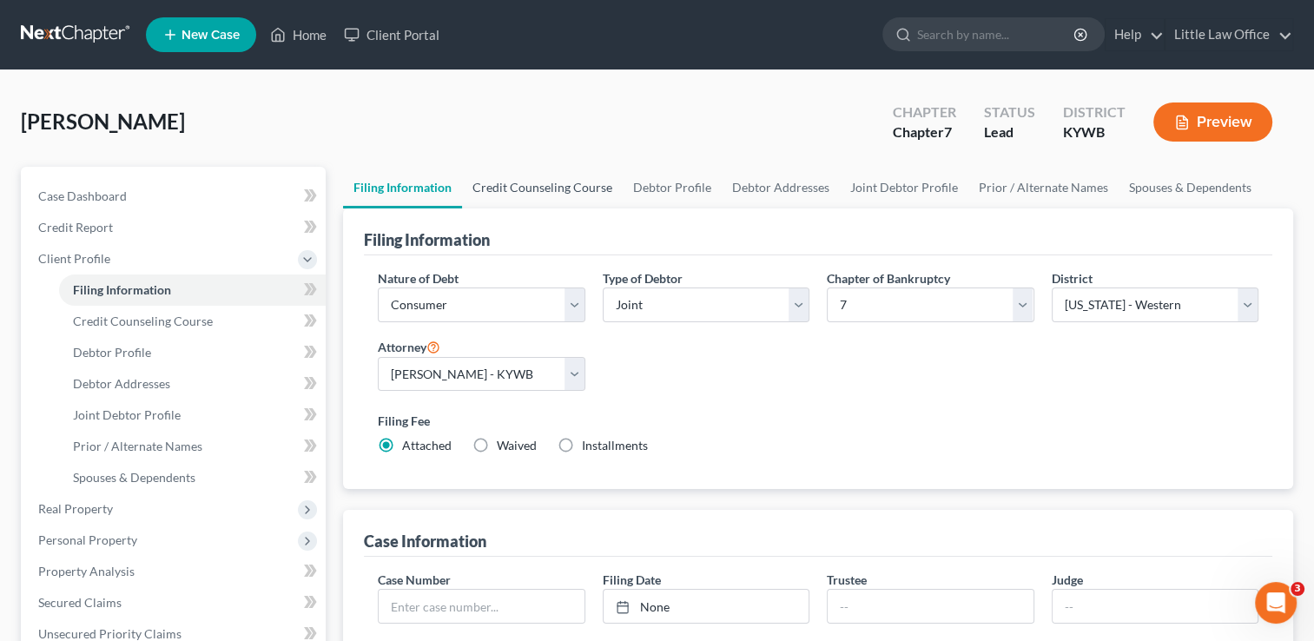
click at [587, 191] on link "Credit Counseling Course" at bounding box center [542, 188] width 161 height 42
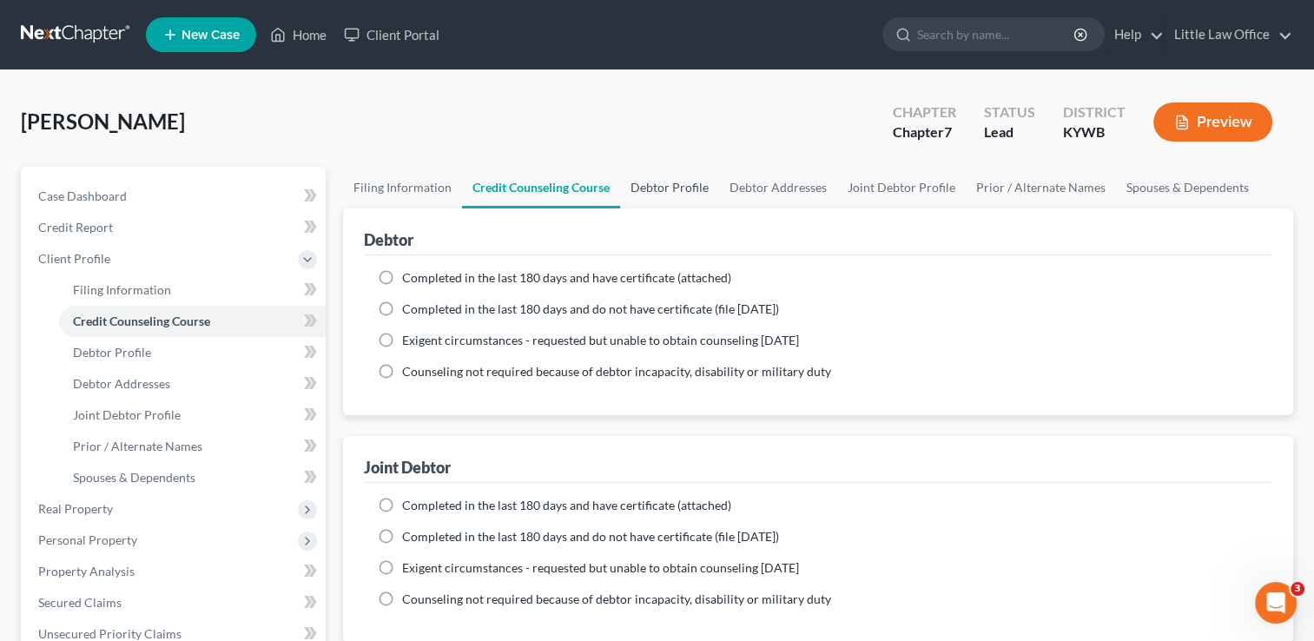
click at [653, 191] on link "Debtor Profile" at bounding box center [669, 188] width 99 height 42
select select "1"
select select "0"
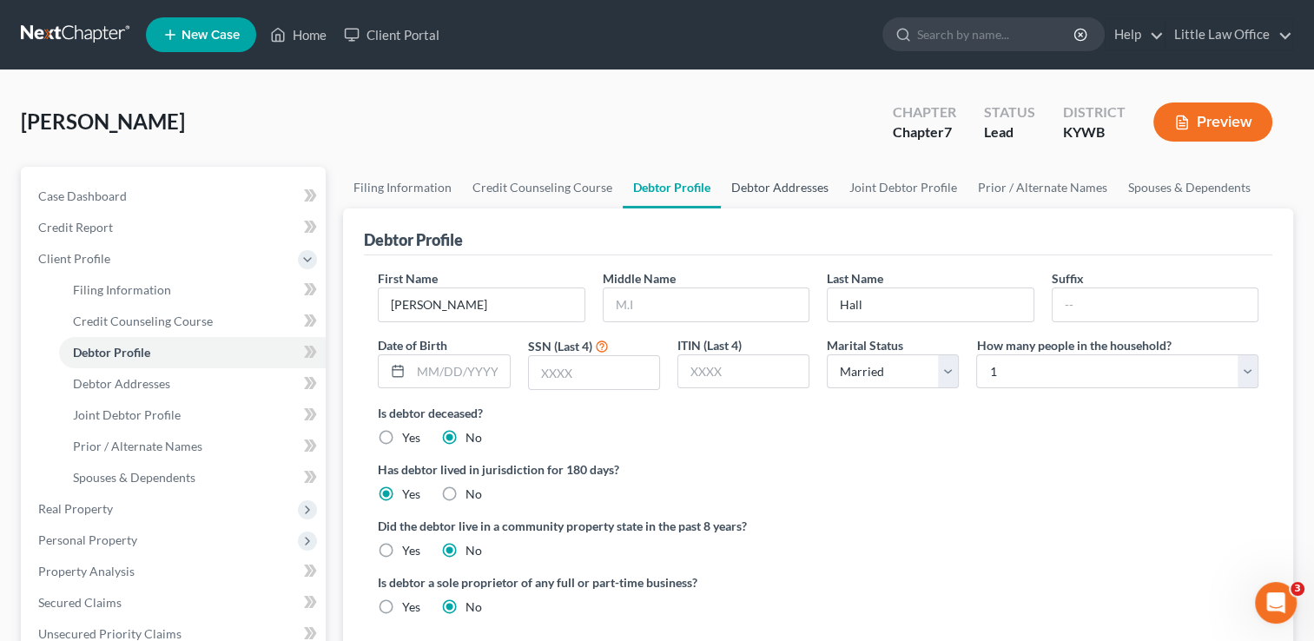
click at [782, 186] on link "Debtor Addresses" at bounding box center [780, 188] width 118 height 42
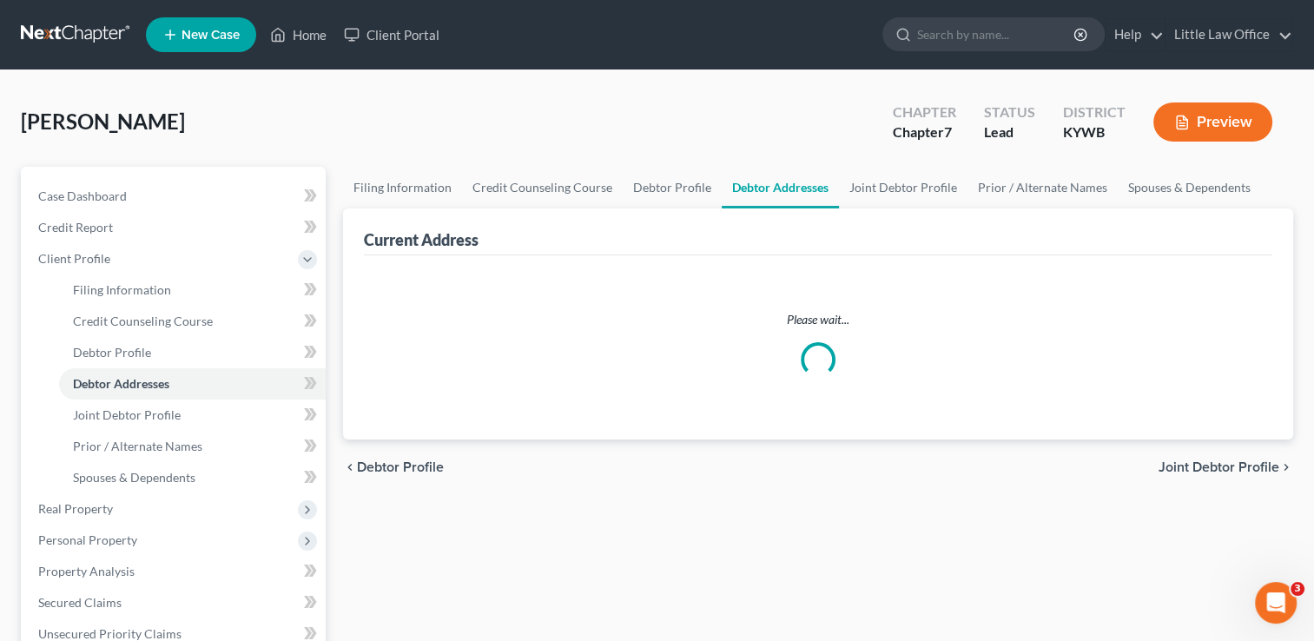
select select "0"
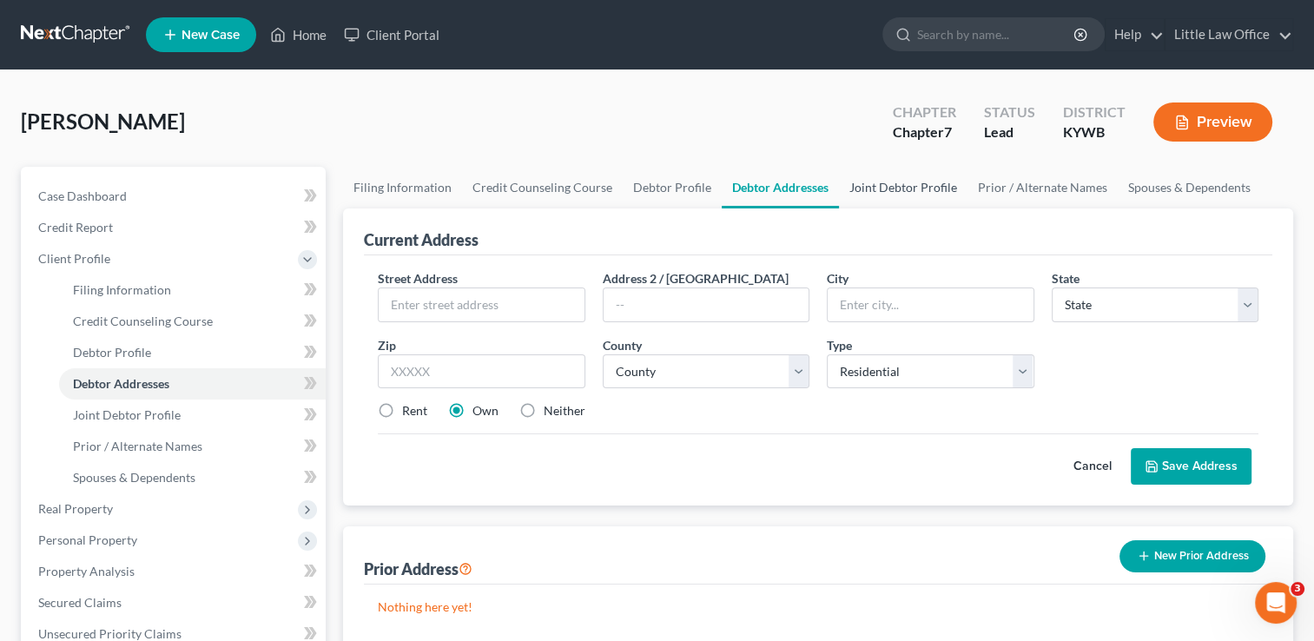
click at [938, 184] on link "Joint Debtor Profile" at bounding box center [903, 188] width 129 height 42
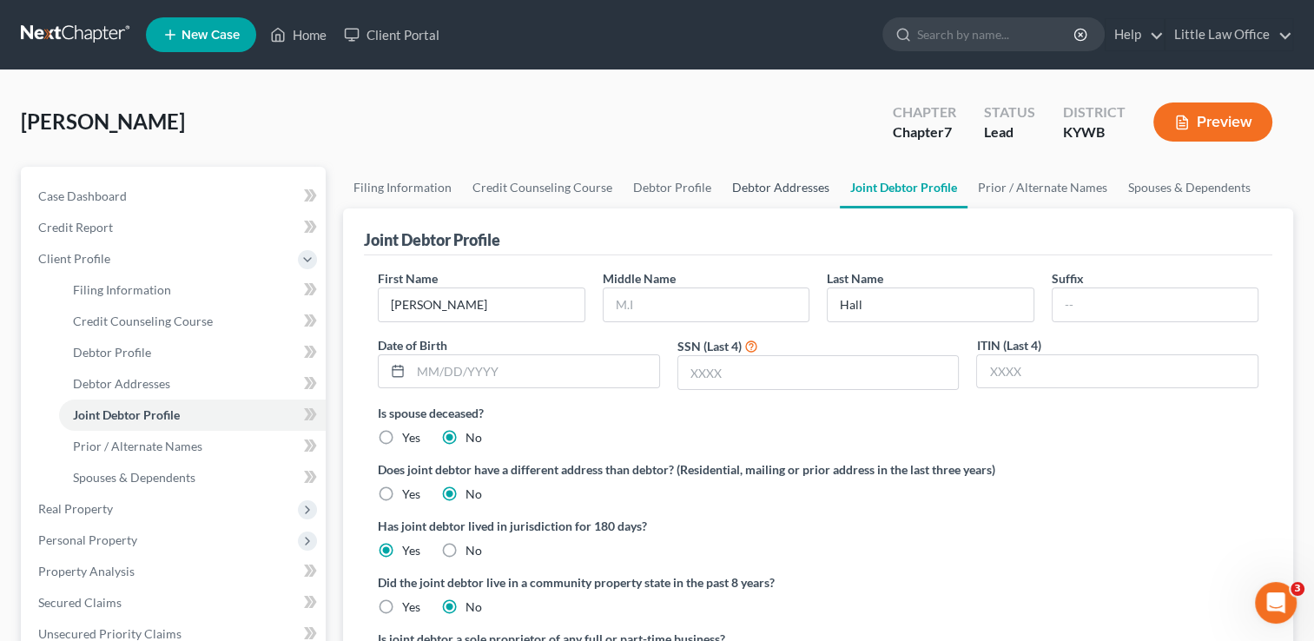
click at [770, 199] on link "Debtor Addresses" at bounding box center [781, 188] width 118 height 42
select select "0"
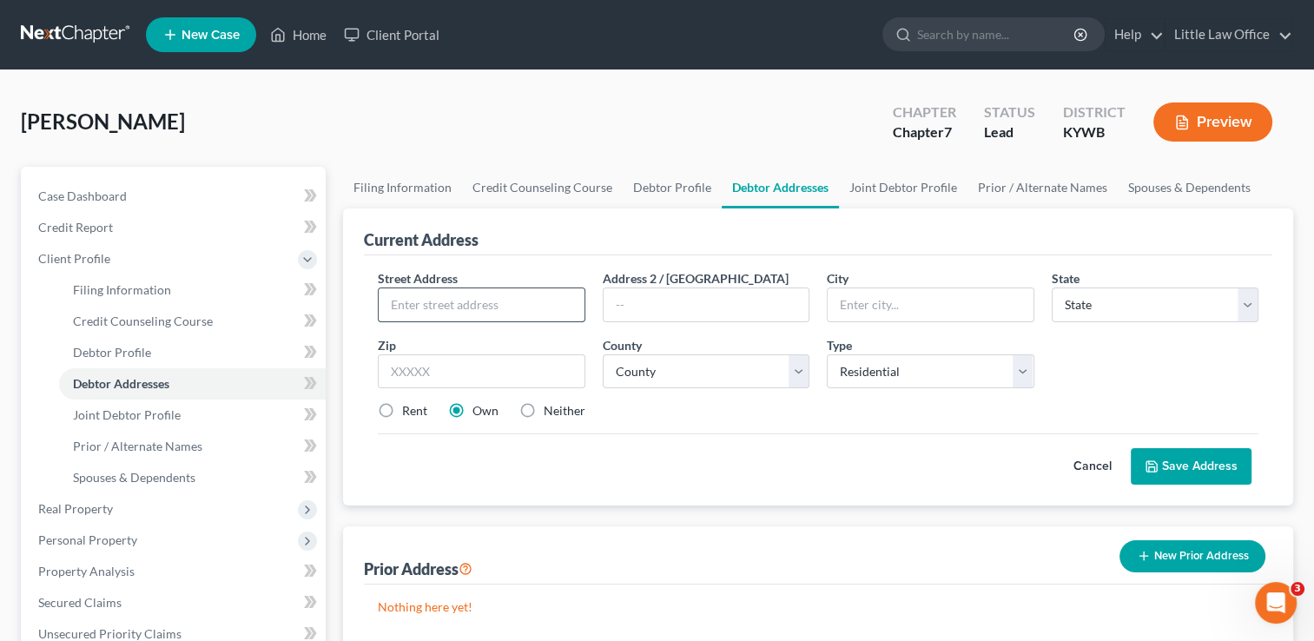
click at [444, 305] on input "text" at bounding box center [481, 304] width 205 height 33
type input "[STREET_ADDRESS]"
type input "42459"
type input "Sturgis"
select select "18"
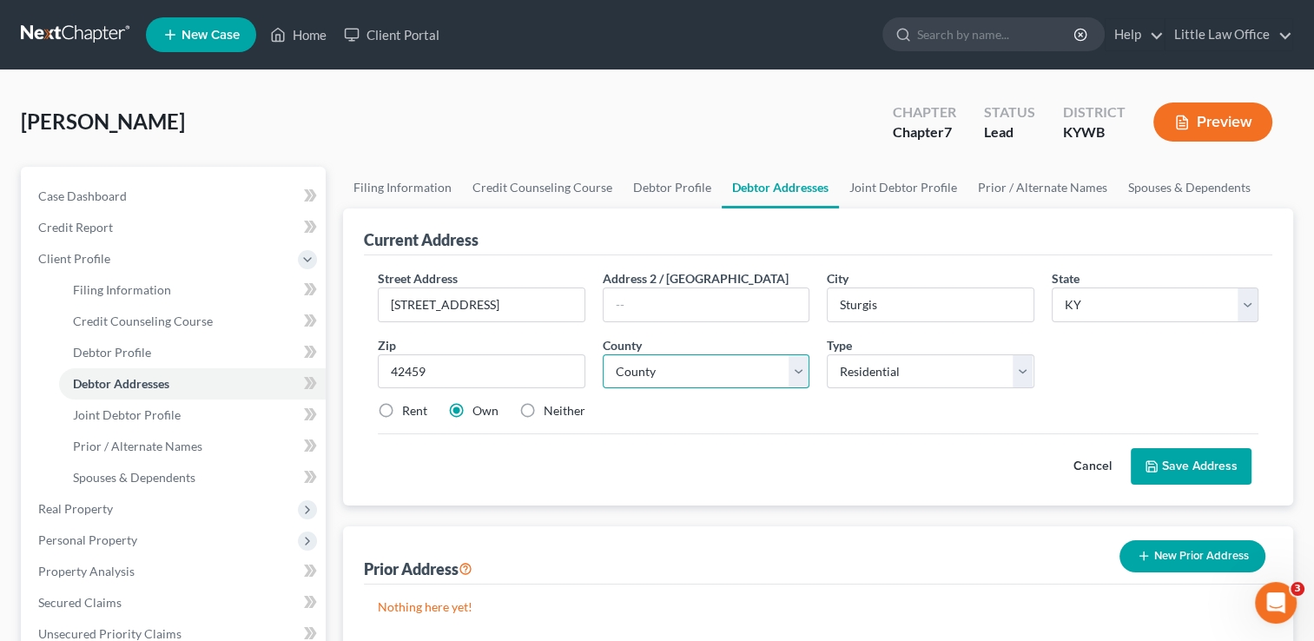
click at [799, 379] on select "County [GEOGRAPHIC_DATA] [GEOGRAPHIC_DATA] [GEOGRAPHIC_DATA] [GEOGRAPHIC_DATA] …" at bounding box center [706, 371] width 207 height 35
select select "112"
click at [603, 354] on select "County [GEOGRAPHIC_DATA] [GEOGRAPHIC_DATA] [GEOGRAPHIC_DATA] [GEOGRAPHIC_DATA] …" at bounding box center [706, 371] width 207 height 35
click at [1217, 463] on button "Save Address" at bounding box center [1191, 466] width 121 height 36
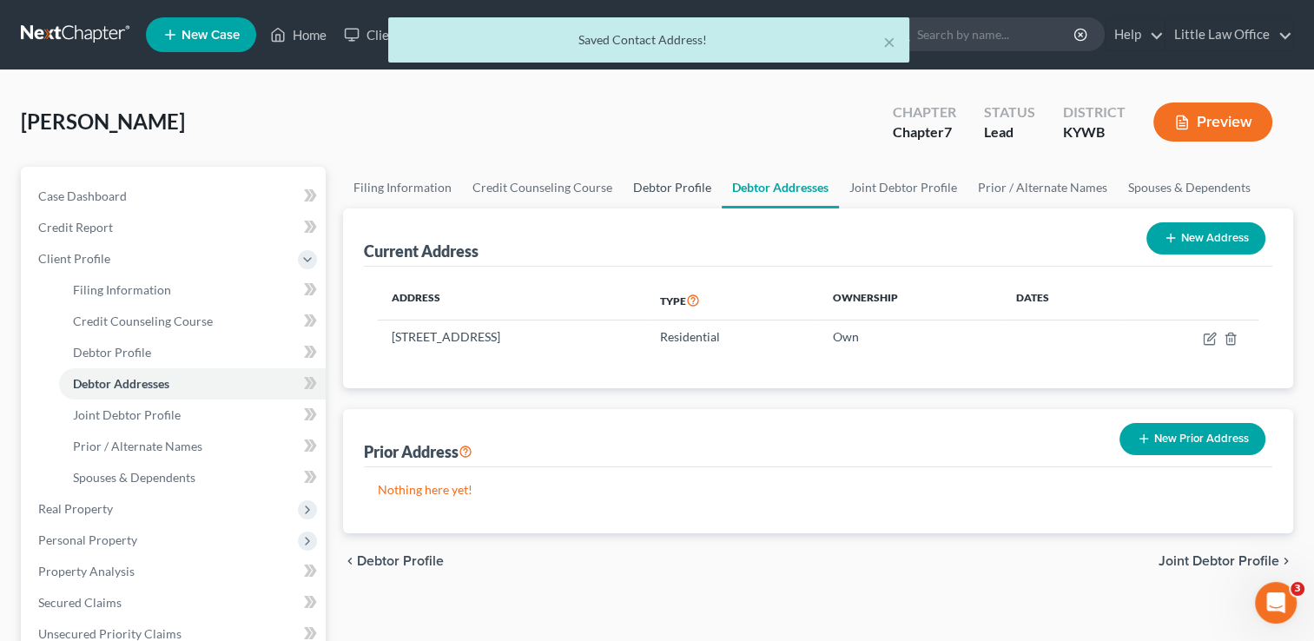
click at [670, 184] on link "Debtor Profile" at bounding box center [672, 188] width 99 height 42
select select "1"
select select "0"
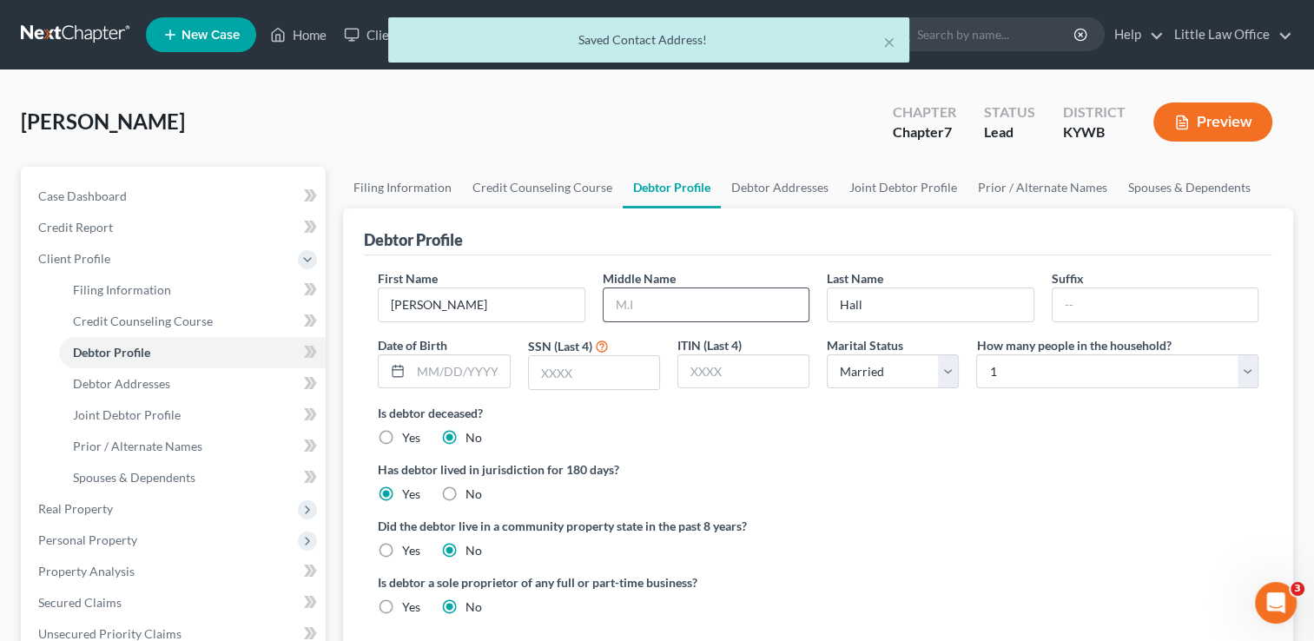
click at [712, 304] on input "text" at bounding box center [706, 304] width 205 height 33
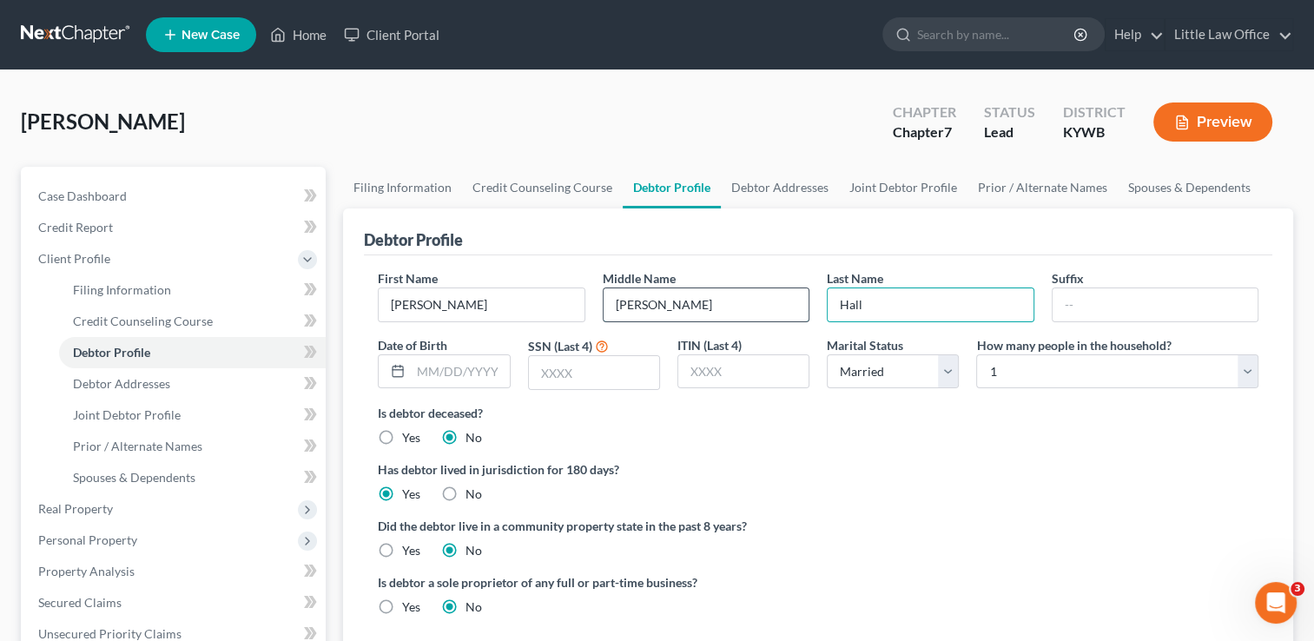
click at [681, 312] on input "[PERSON_NAME]" at bounding box center [706, 304] width 205 height 33
type input "[PERSON_NAME]"
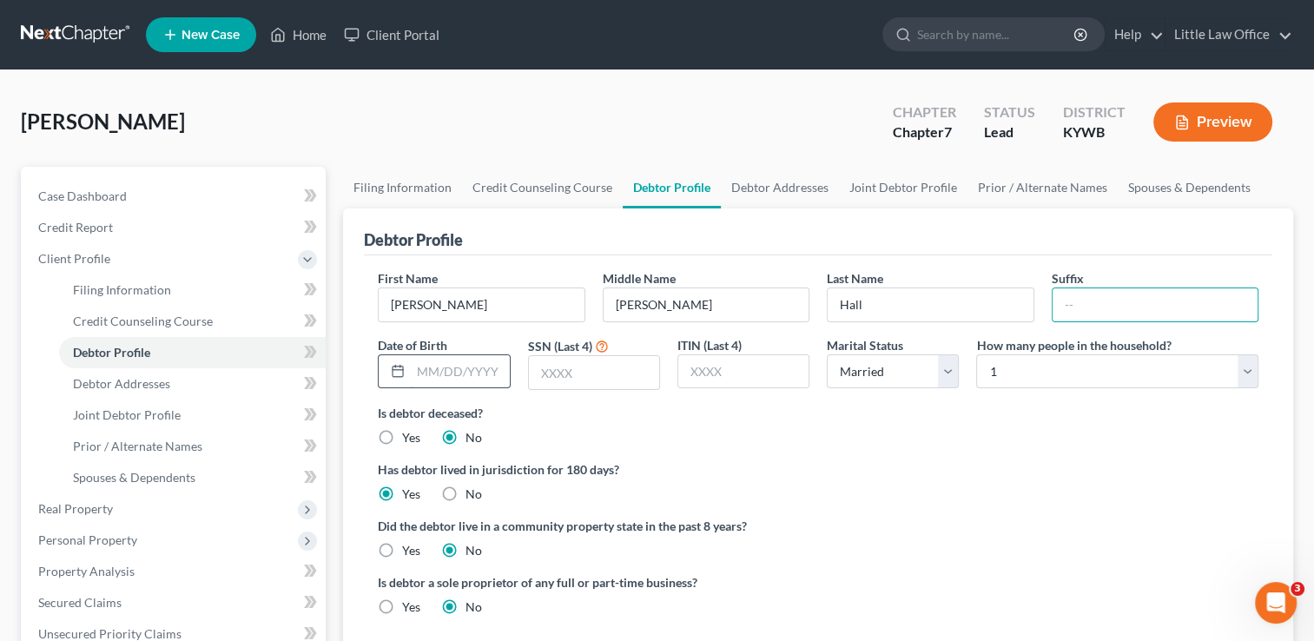
click at [419, 373] on input "text" at bounding box center [460, 371] width 98 height 33
type input "[DATE]"
type input "7519"
click at [896, 190] on link "Joint Debtor Profile" at bounding box center [903, 188] width 129 height 42
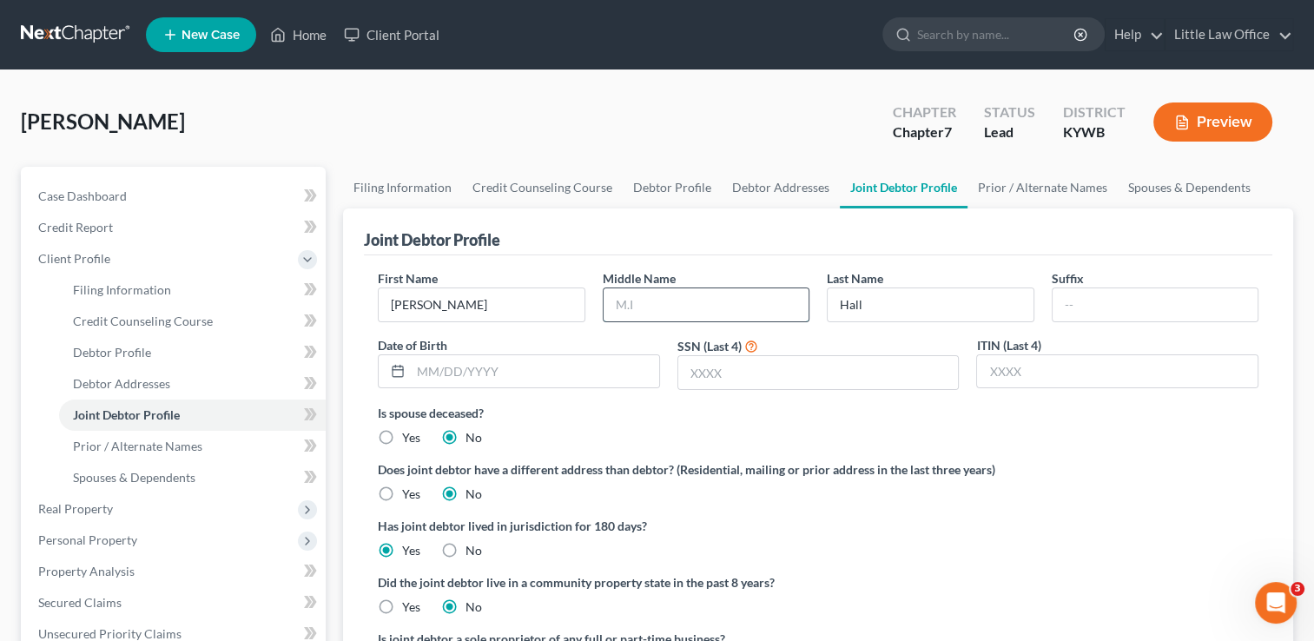
click at [698, 308] on input "text" at bounding box center [706, 304] width 205 height 33
type input "[PERSON_NAME]"
click at [592, 355] on input "text" at bounding box center [535, 371] width 248 height 33
type input "[DATE]"
type input "9762"
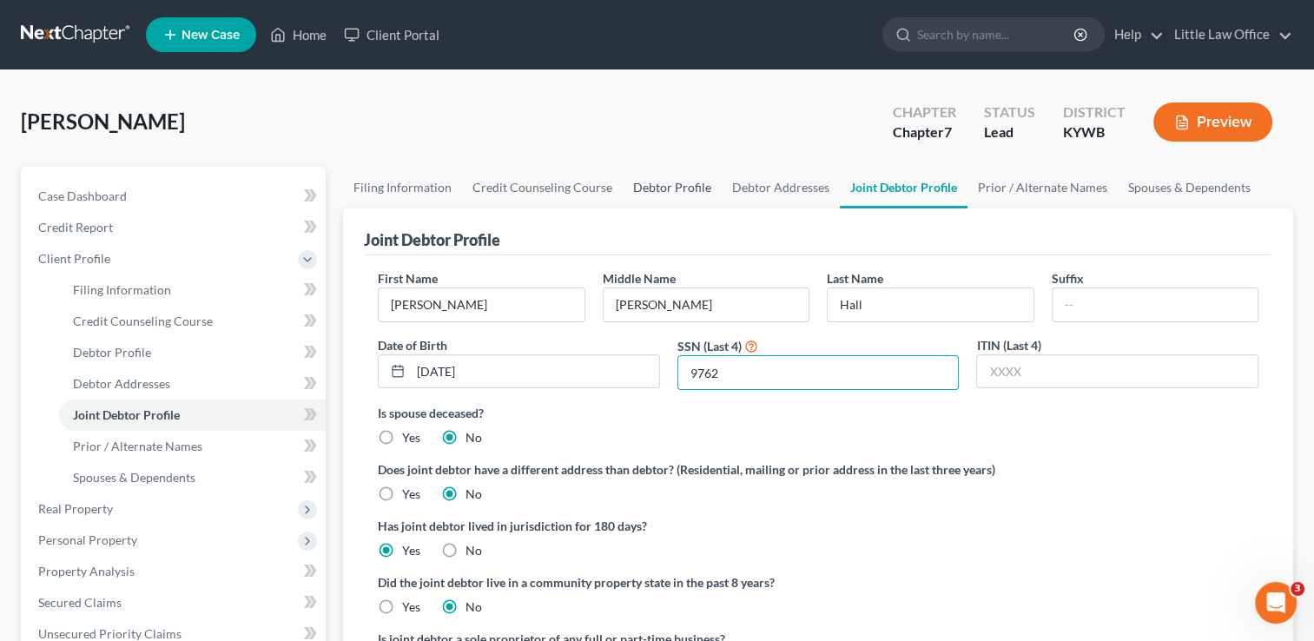
click at [650, 188] on link "Debtor Profile" at bounding box center [672, 188] width 99 height 42
select select "1"
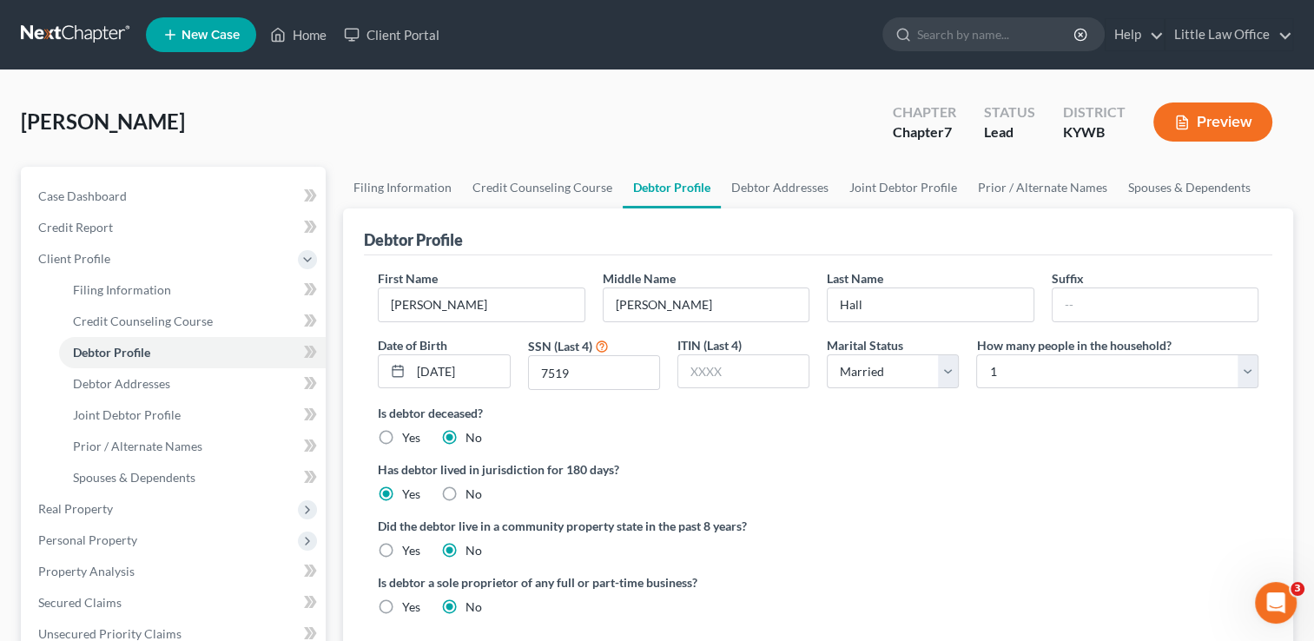
click at [995, 390] on div "First Name [PERSON_NAME] Middle Name [PERSON_NAME] Last Name [PERSON_NAME] Suff…" at bounding box center [818, 336] width 898 height 135
click at [997, 387] on div "How many people in the household? Select 1 2 3 4 5 6 7 8 9 10 11 12 13 14 15 16…" at bounding box center [1117, 363] width 300 height 55
click at [1005, 369] on select "Select 1 2 3 4 5 6 7 8 9 10 11 12 13 14 15 16 17 18 19 20" at bounding box center [1117, 371] width 282 height 35
select select "1"
click at [976, 354] on select "Select 1 2 3 4 5 6 7 8 9 10 11 12 13 14 15 16 17 18 19 20" at bounding box center [1117, 371] width 282 height 35
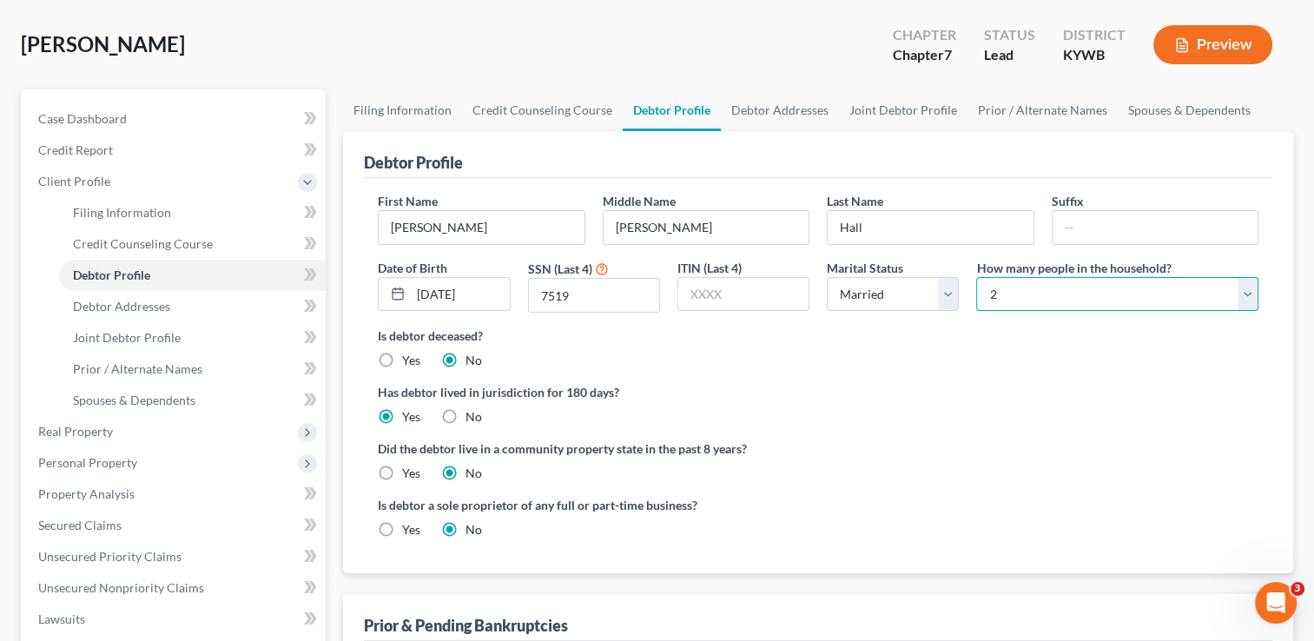
scroll to position [67, 0]
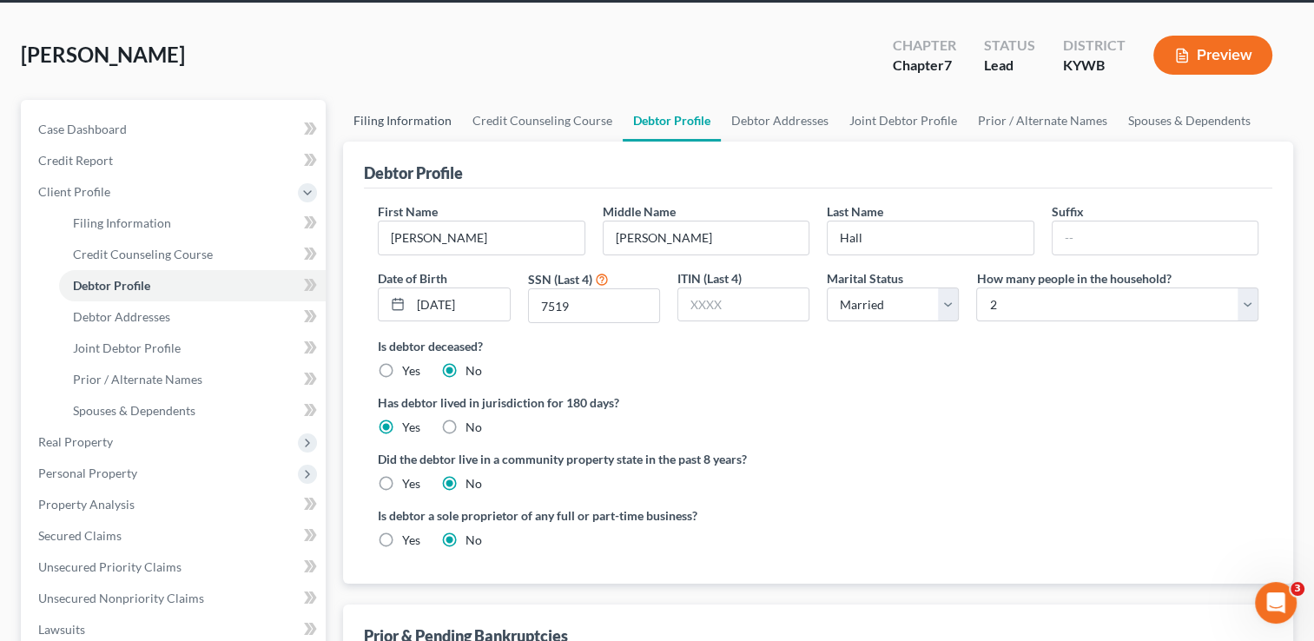
click at [388, 127] on link "Filing Information" at bounding box center [402, 121] width 119 height 42
select select "1"
select select "0"
select select "33"
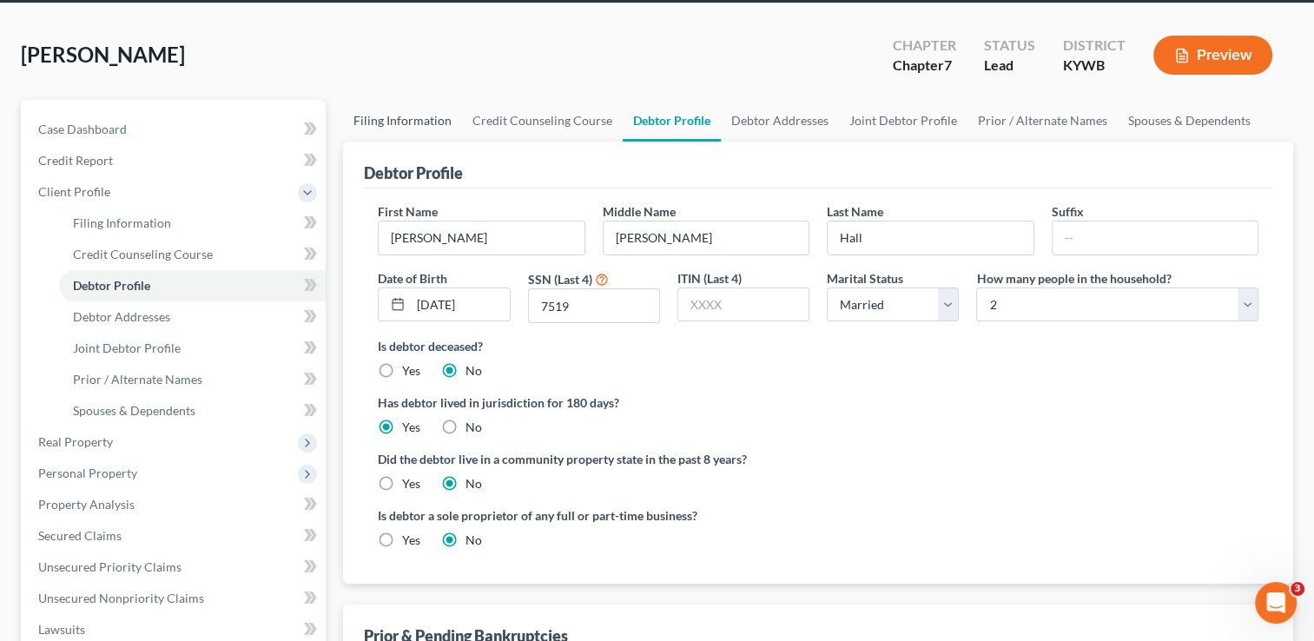
select select "0"
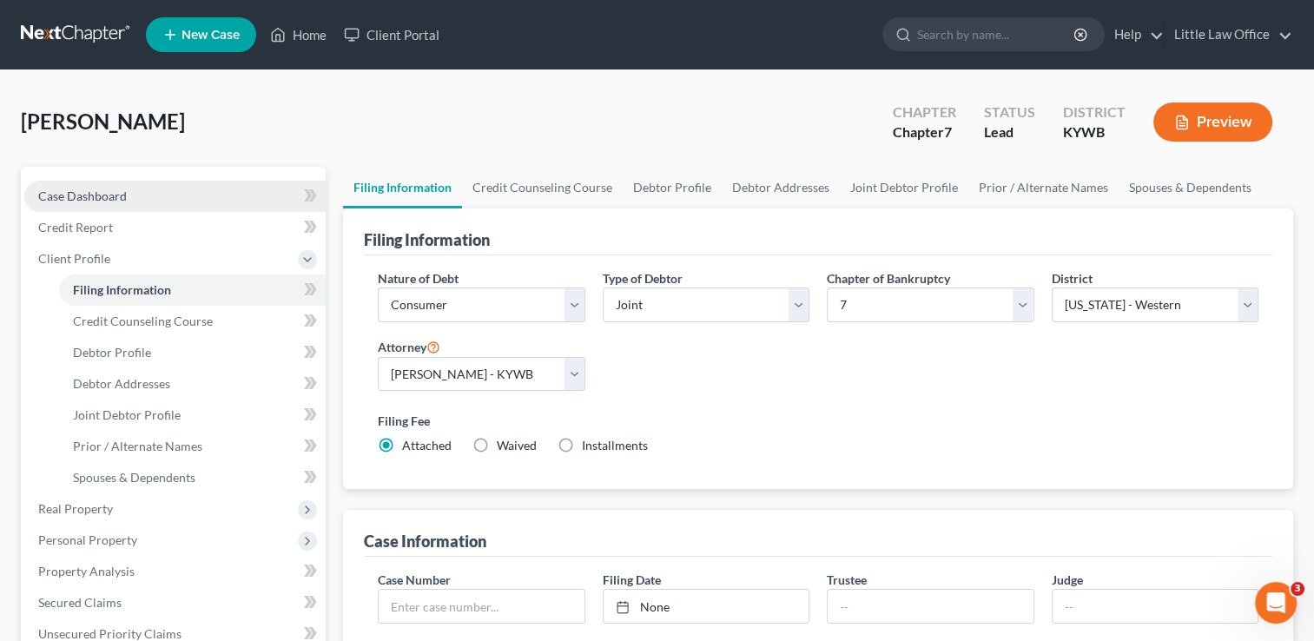
click at [63, 200] on span "Case Dashboard" at bounding box center [82, 195] width 89 height 15
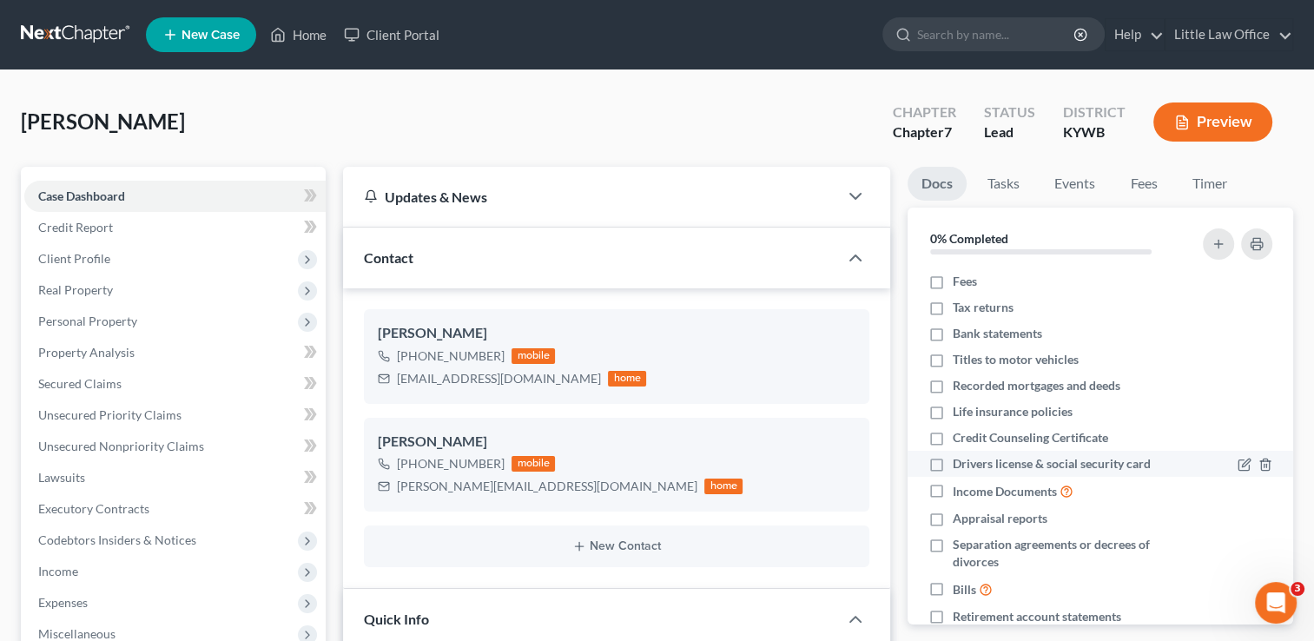
click at [953, 458] on label "Drivers license & social security card" at bounding box center [1052, 463] width 198 height 17
click at [960, 458] on input "Drivers license & social security card" at bounding box center [965, 460] width 11 height 11
checkbox input "true"
click at [780, 237] on div "Contact" at bounding box center [590, 258] width 495 height 60
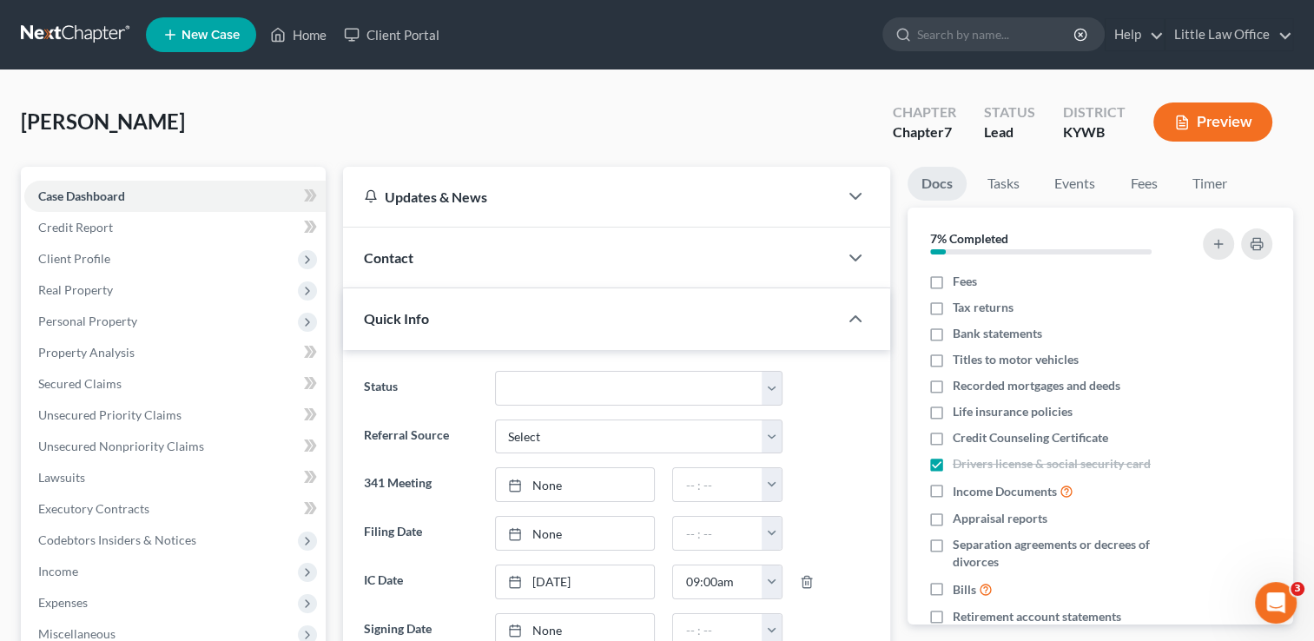
click at [623, 321] on div "Quick Info" at bounding box center [590, 318] width 495 height 60
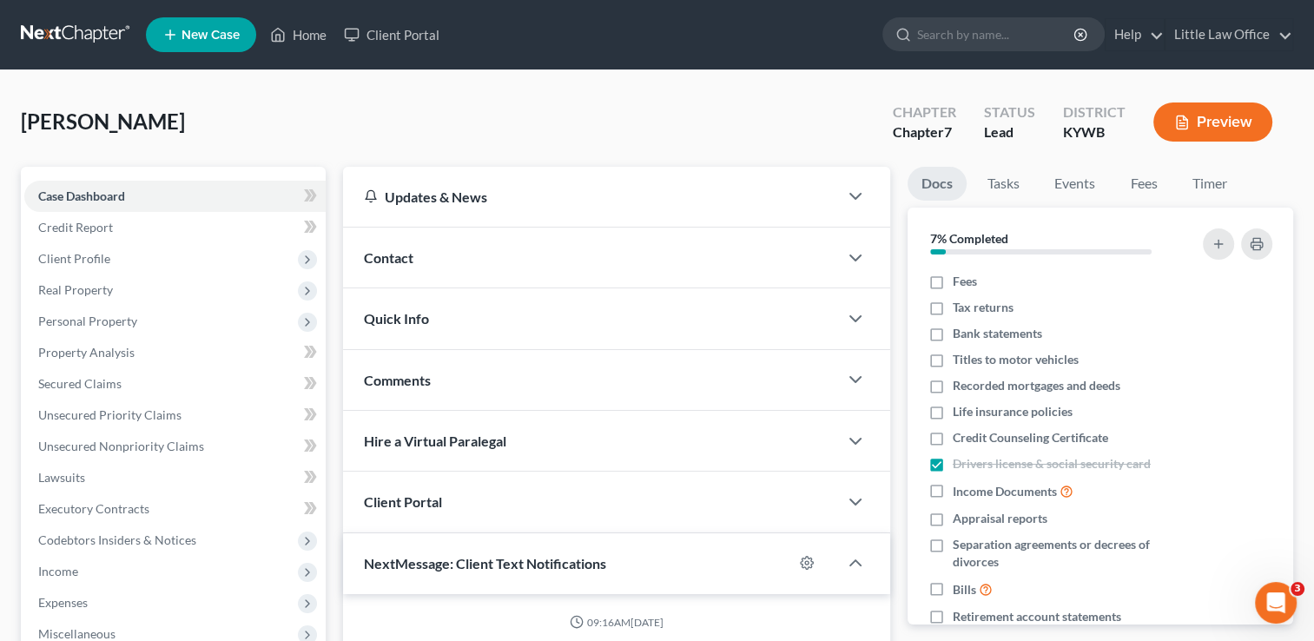
click at [573, 389] on div "Comments" at bounding box center [590, 380] width 495 height 60
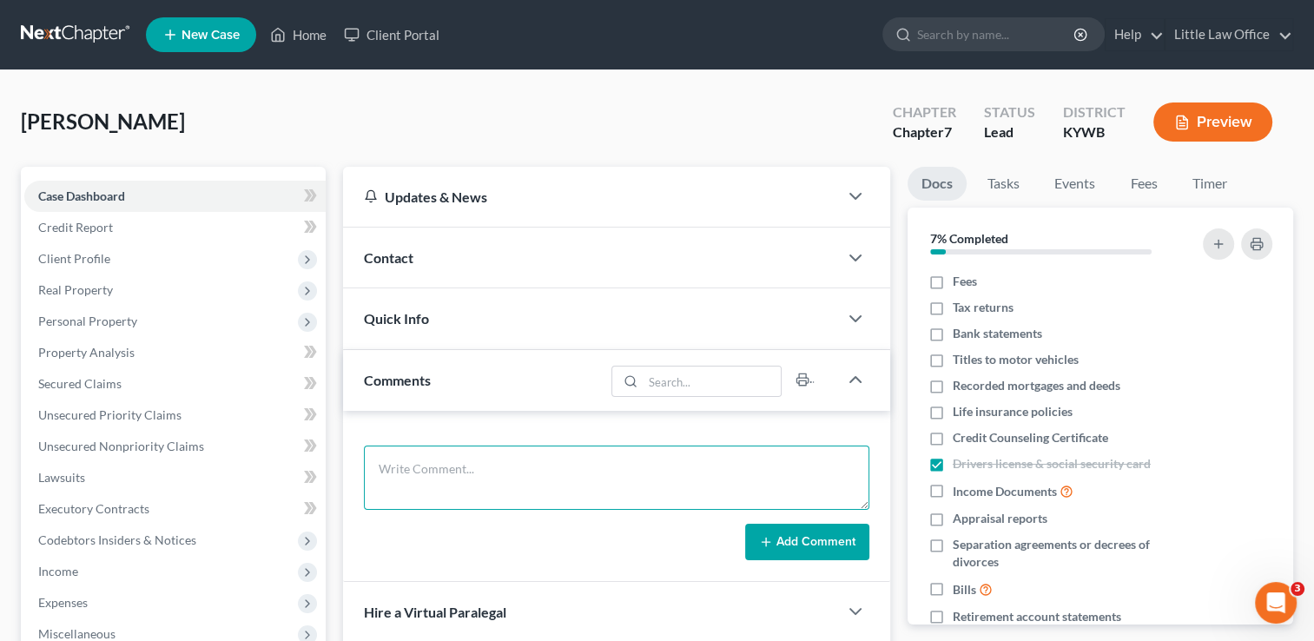
click at [554, 462] on textarea at bounding box center [616, 477] width 505 height 64
type textarea "Debtors are delinquent on their mortgage. They will become current before we fi…"
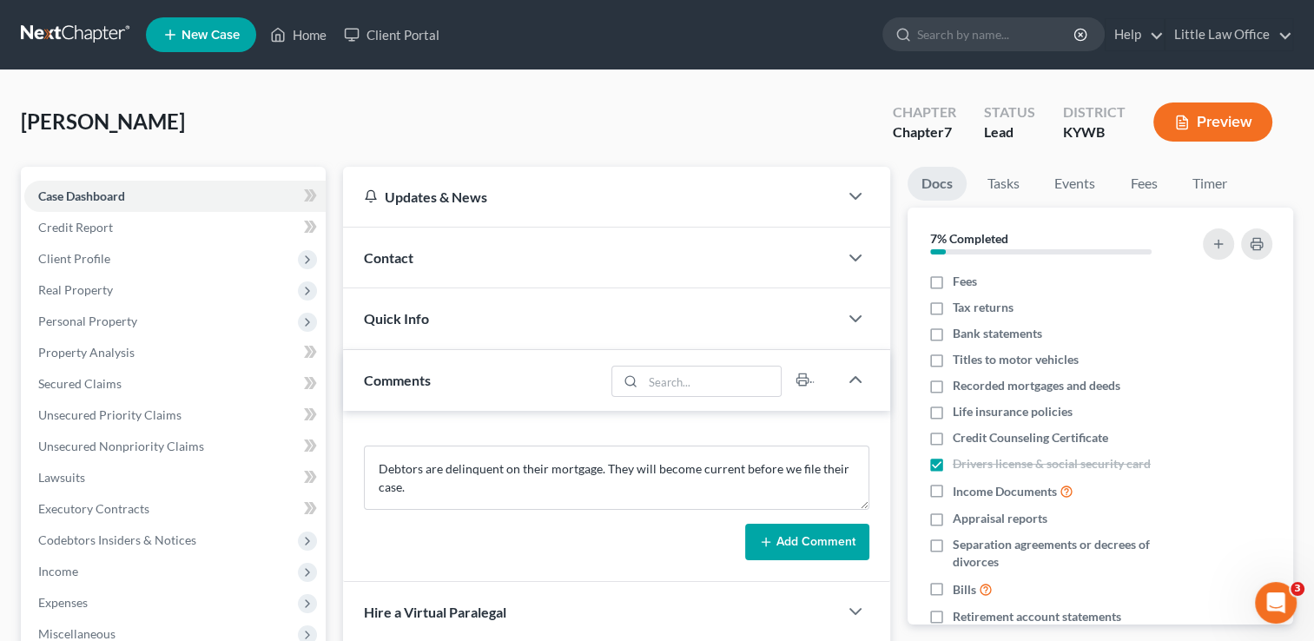
click at [822, 544] on button "Add Comment" at bounding box center [807, 542] width 124 height 36
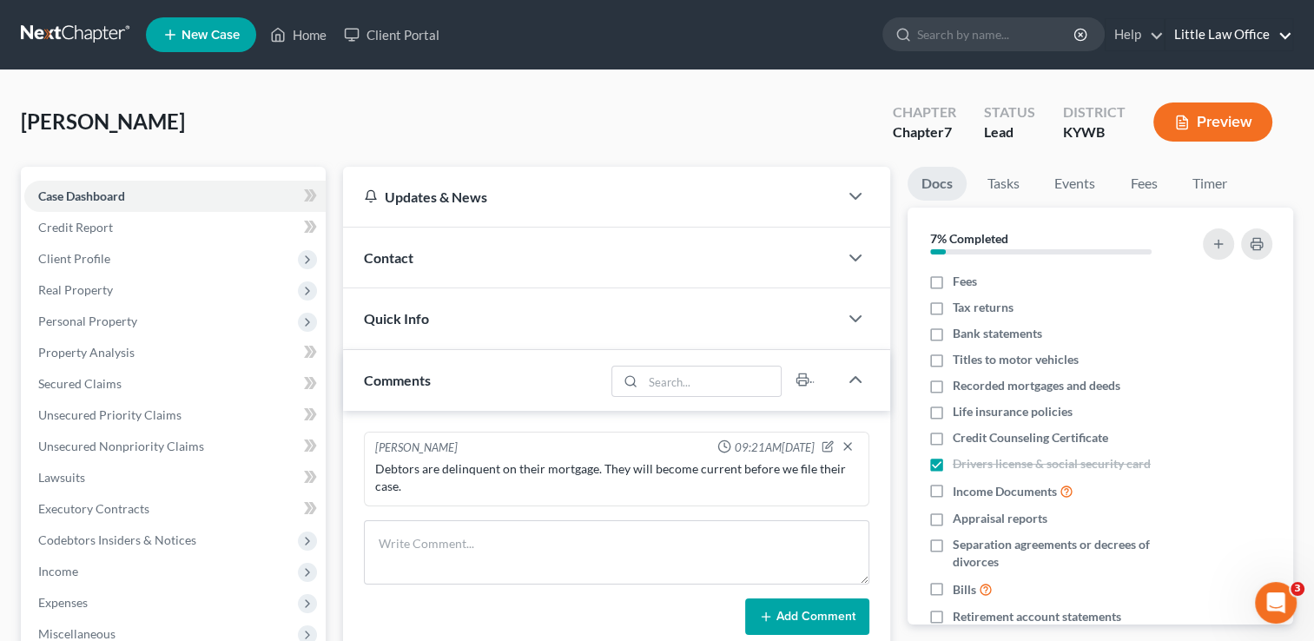
click at [1233, 30] on link "Little Law Office" at bounding box center [1228, 34] width 127 height 31
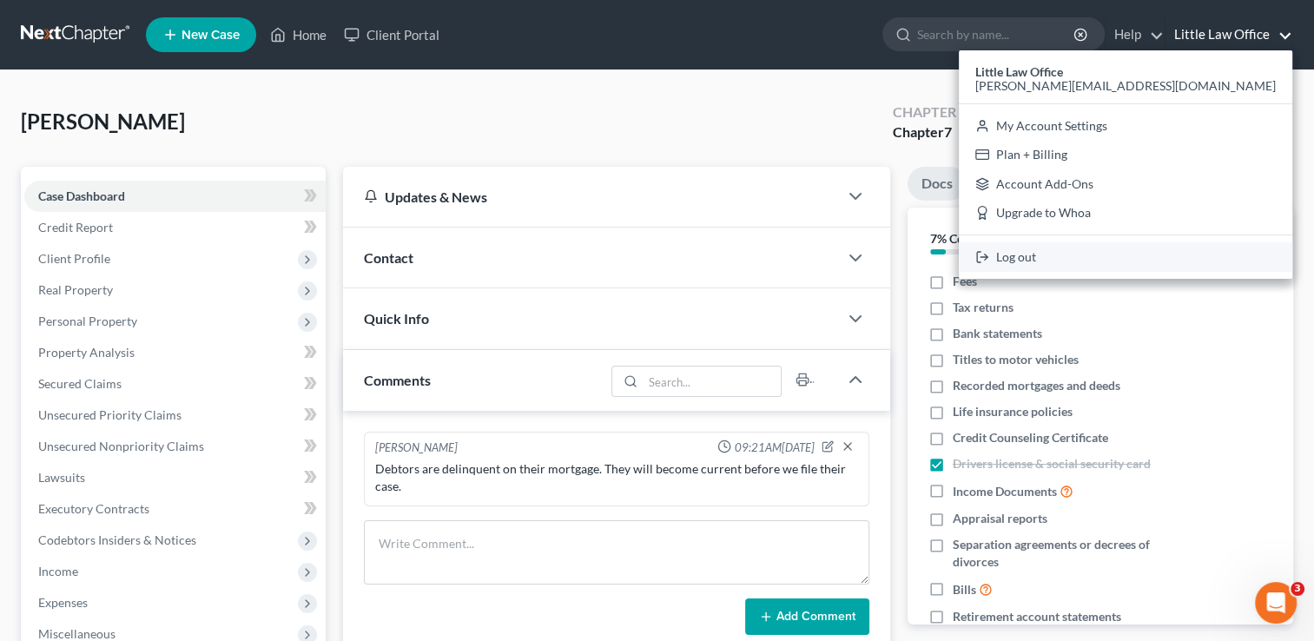
click at [1161, 260] on link "Log out" at bounding box center [1125, 257] width 333 height 30
